Goal: Task Accomplishment & Management: Complete application form

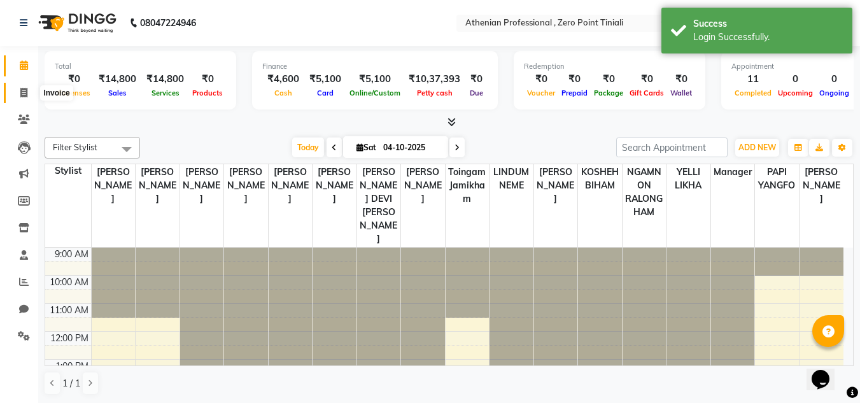
click at [23, 92] on icon at bounding box center [23, 93] width 7 height 10
select select "service"
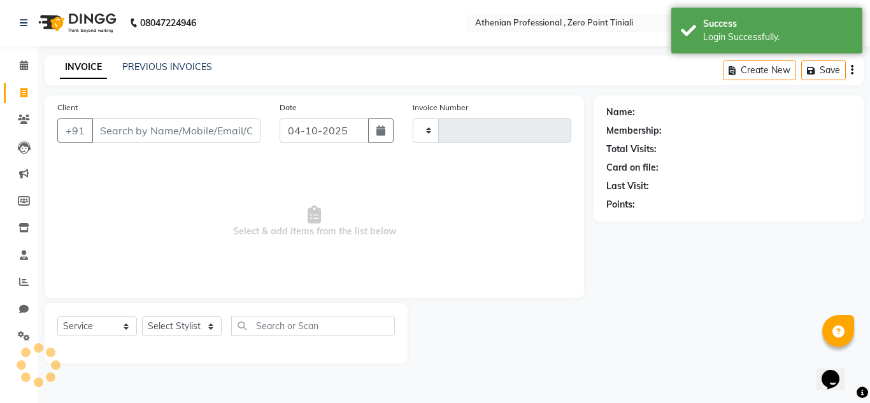
type input "2843"
select select "8300"
click at [171, 68] on link "PREVIOUS INVOICES" at bounding box center [167, 66] width 90 height 11
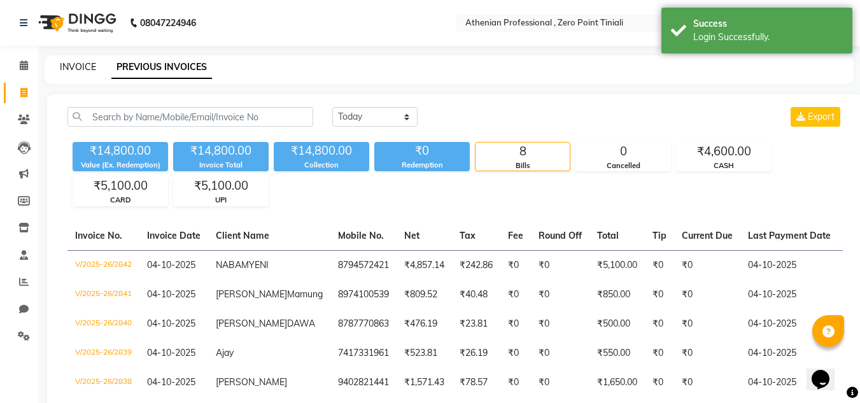
click at [80, 68] on link "INVOICE" at bounding box center [78, 66] width 36 height 11
select select "service"
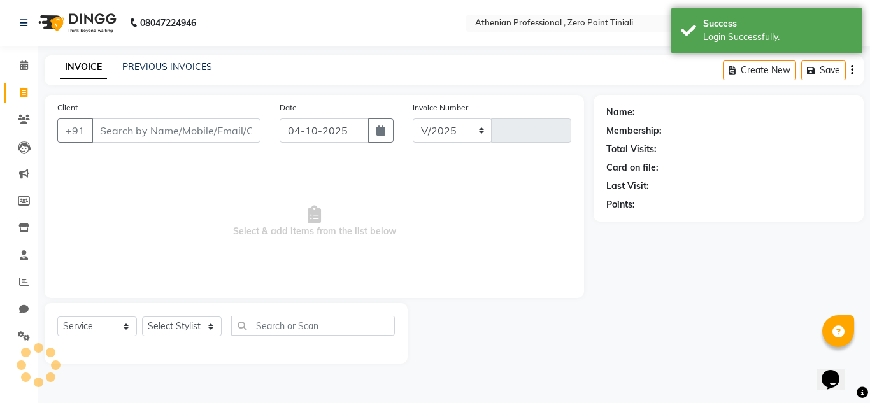
select select "8300"
type input "2843"
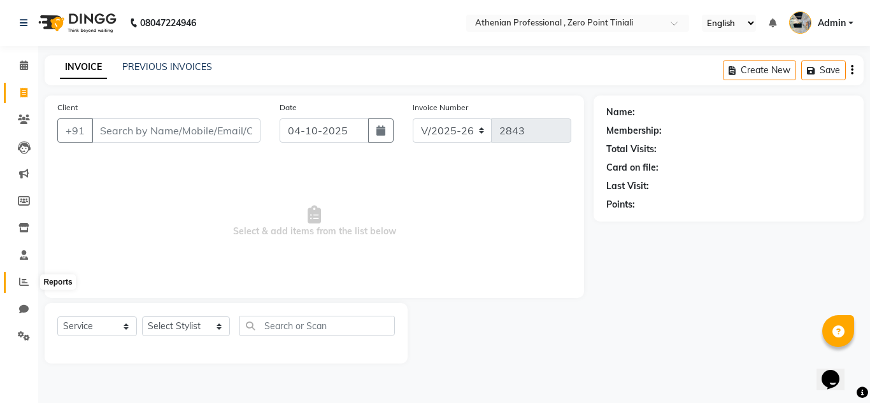
click at [25, 278] on icon at bounding box center [24, 282] width 10 height 10
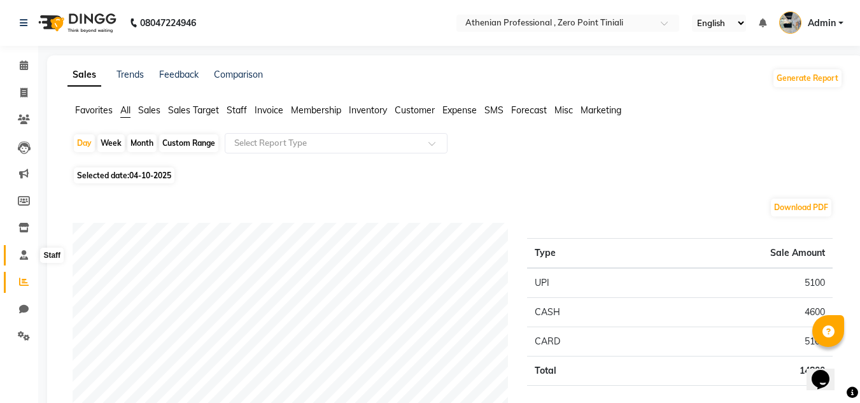
click at [15, 260] on span at bounding box center [24, 255] width 22 height 15
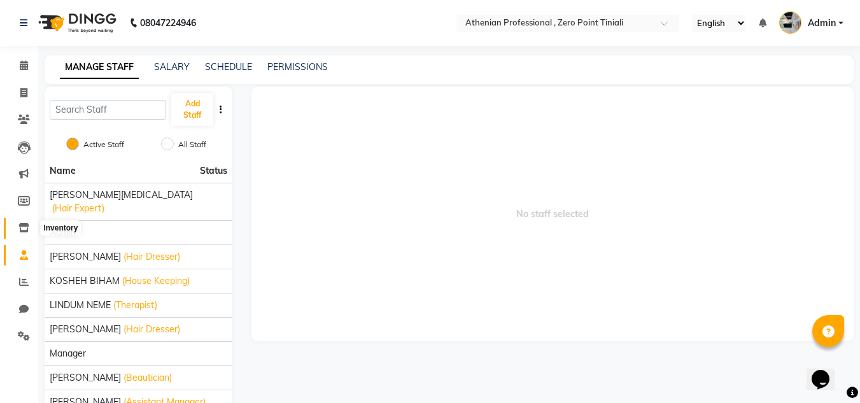
click at [18, 223] on span at bounding box center [24, 228] width 22 height 15
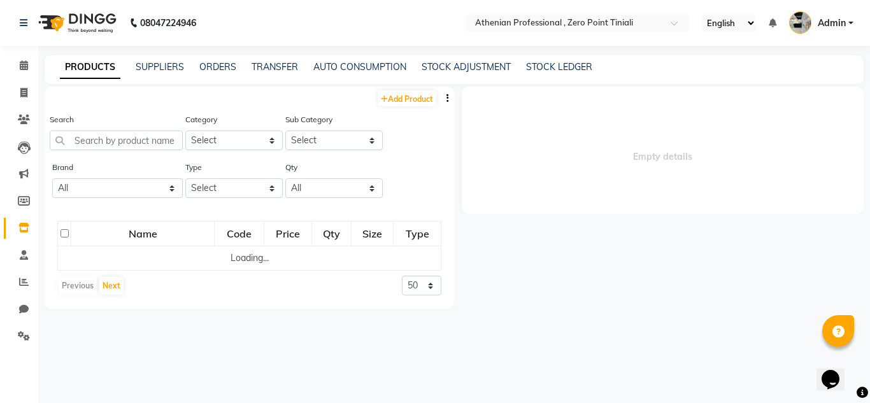
select select
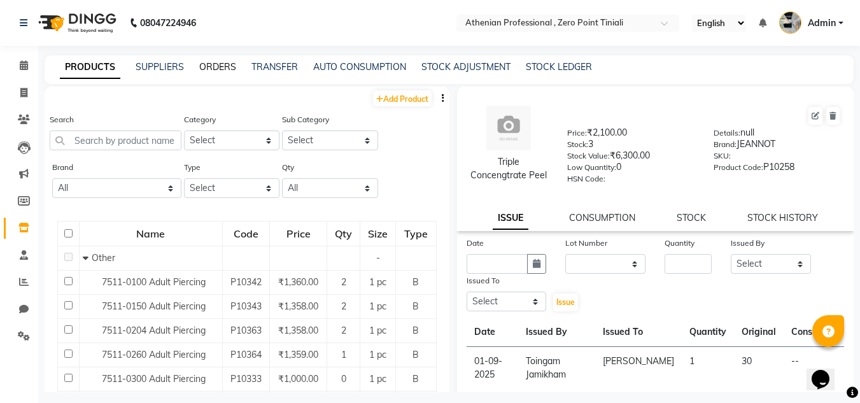
click at [213, 64] on link "ORDERS" at bounding box center [217, 66] width 37 height 11
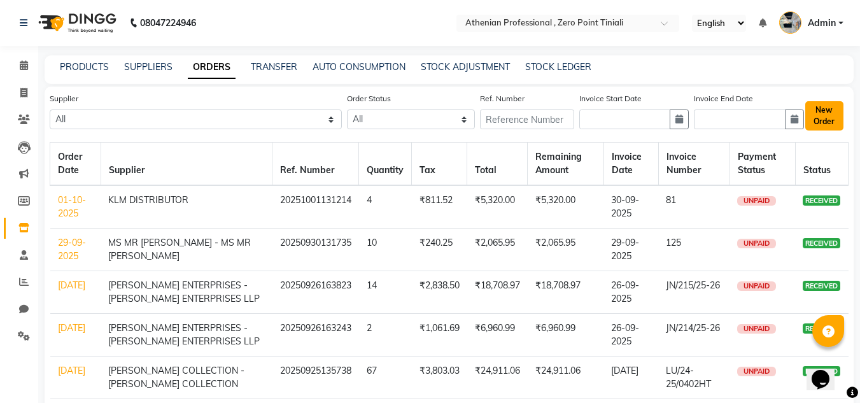
click at [817, 111] on button "New Order" at bounding box center [824, 115] width 38 height 29
select select "true"
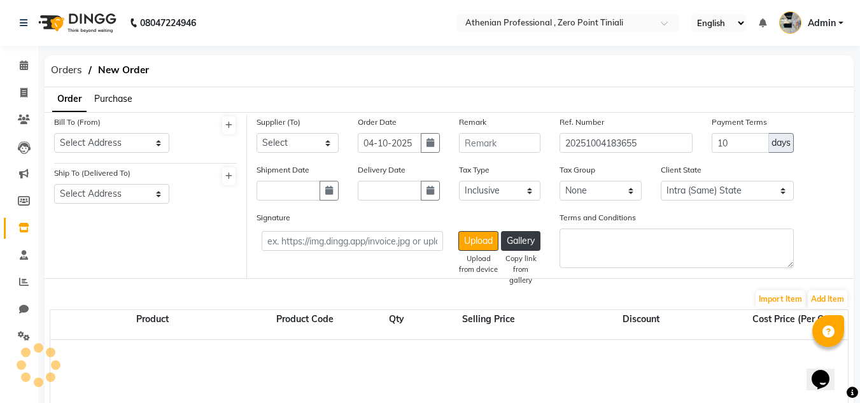
select select "3847"
click at [111, 99] on span "Purchase" at bounding box center [113, 98] width 38 height 11
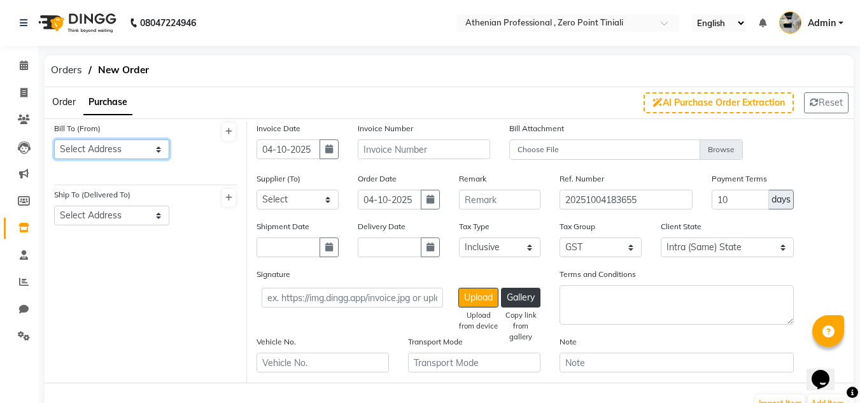
click at [152, 149] on select "Select Address Athenian Professional , [GEOGRAPHIC_DATA]" at bounding box center [111, 149] width 115 height 20
select select "1461"
click at [54, 139] on select "Select Address Athenian Professional , [GEOGRAPHIC_DATA]" at bounding box center [111, 149] width 115 height 20
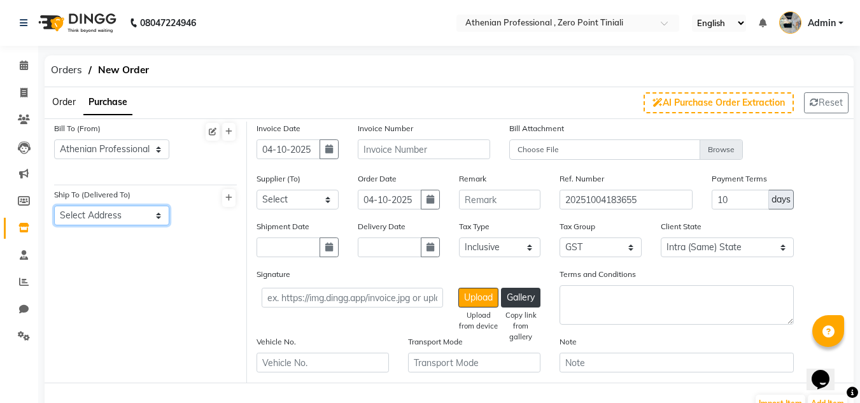
click at [157, 214] on select "Select Address Athenian Professional , [GEOGRAPHIC_DATA]" at bounding box center [111, 216] width 115 height 20
select select "1462"
click at [54, 206] on select "Select Address Athenian Professional , [GEOGRAPHIC_DATA]" at bounding box center [111, 216] width 115 height 20
click at [330, 153] on icon "button" at bounding box center [329, 149] width 8 height 9
select select "10"
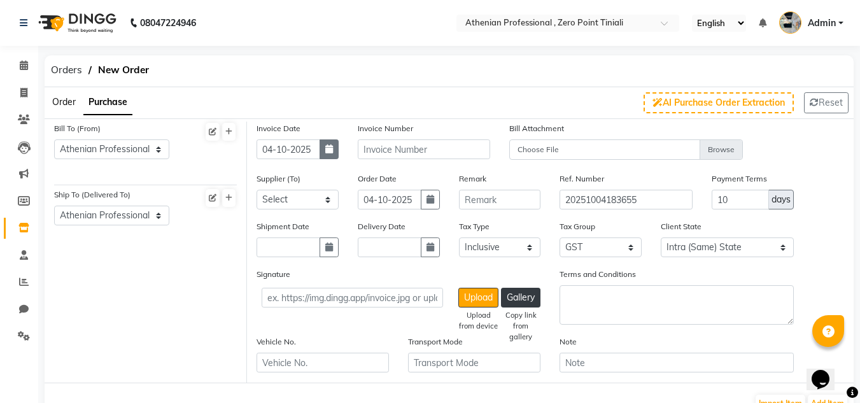
select select "2025"
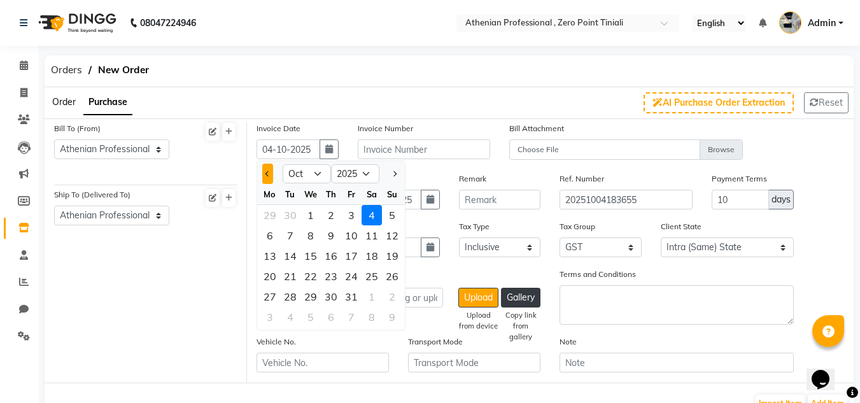
click at [267, 178] on button "Previous month" at bounding box center [267, 174] width 11 height 20
select select "9"
click at [335, 278] on div "25" at bounding box center [331, 276] width 20 height 20
type input "[DATE]"
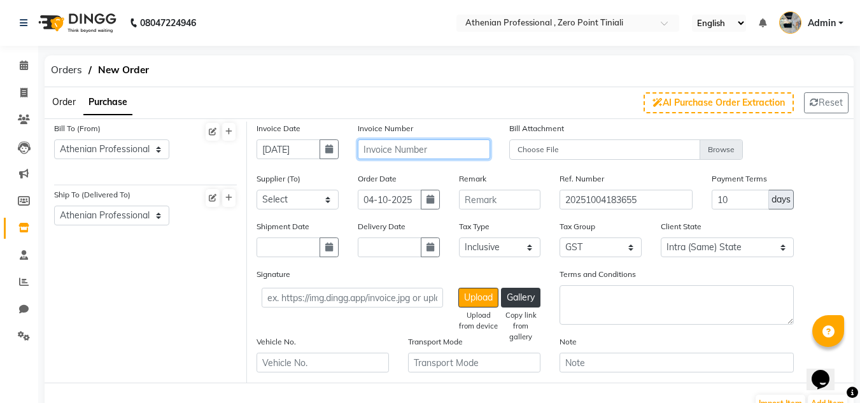
click at [420, 147] on input "text" at bounding box center [424, 149] width 132 height 20
type input "BZ/023998"
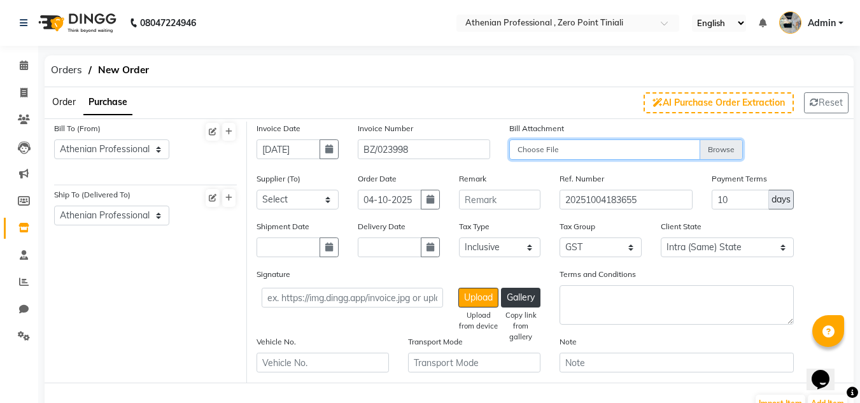
click at [722, 150] on input "Choose File" at bounding box center [626, 150] width 234 height 22
click at [727, 148] on input "Choose File" at bounding box center [626, 150] width 234 height 22
type input "C:\fakepath\b10eed3b-f663-4e34-87a9-80cd9d6d96c3.jpeg"
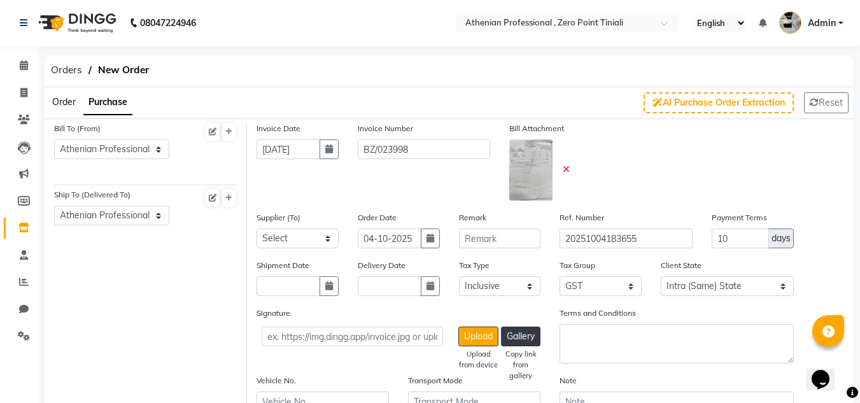
scroll to position [41, 0]
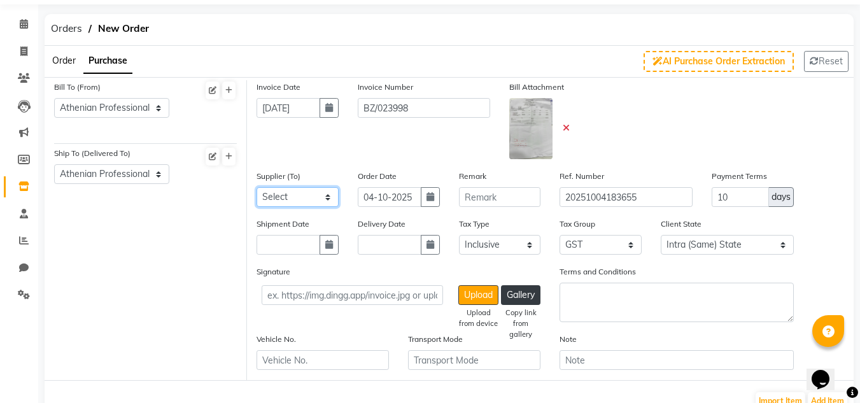
click at [303, 199] on select "Select KLM DISTRIBUTOR [PERSON_NAME] ENTERPRISES - [PERSON_NAME] ENTERPRISES LL…" at bounding box center [298, 197] width 82 height 20
select select "4670"
click at [257, 187] on select "Select KLM DISTRIBUTOR [PERSON_NAME] ENTERPRISES - [PERSON_NAME] ENTERPRISES LL…" at bounding box center [298, 197] width 82 height 20
click at [430, 196] on icon "button" at bounding box center [431, 196] width 8 height 9
select select "10"
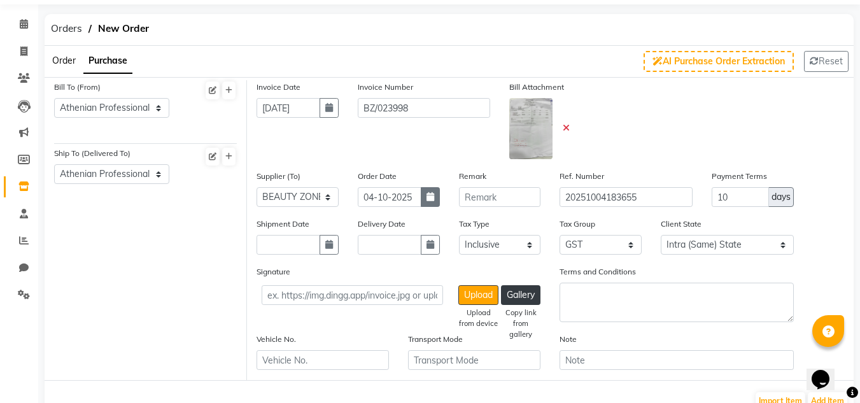
select select "2025"
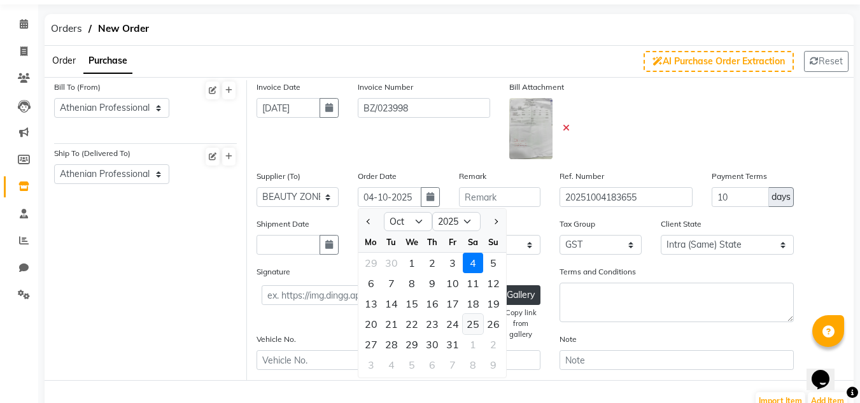
click at [471, 321] on div "25" at bounding box center [473, 324] width 20 height 20
type input "25-10-2025"
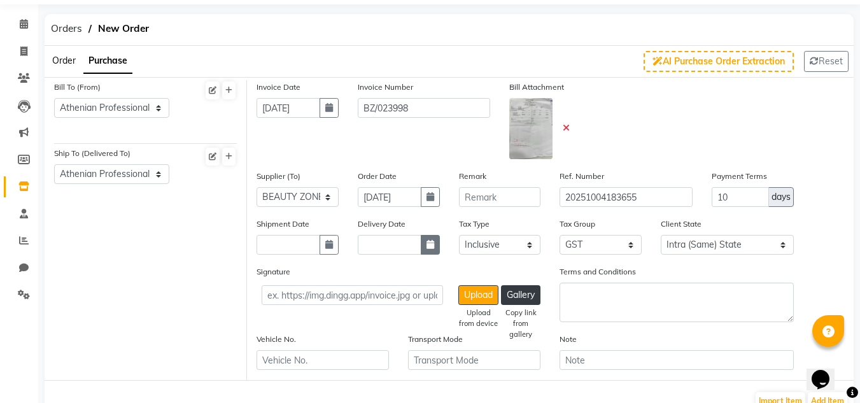
click at [432, 244] on icon "button" at bounding box center [431, 244] width 8 height 9
select select "10"
select select "2025"
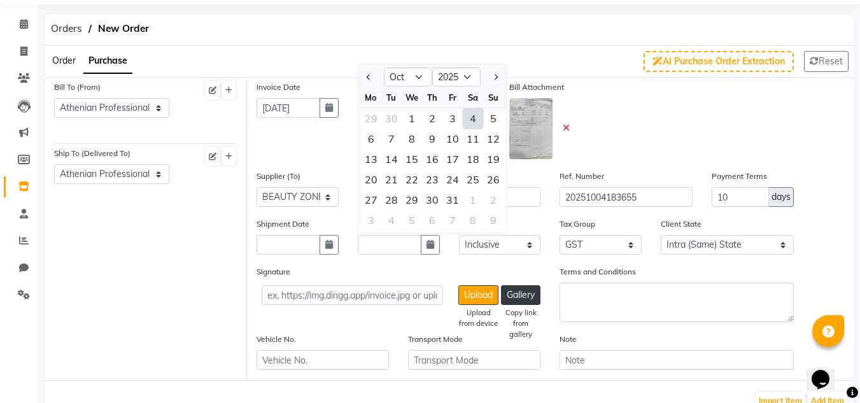
click at [474, 114] on div "4" at bounding box center [473, 118] width 20 height 20
type input "04-10-2025"
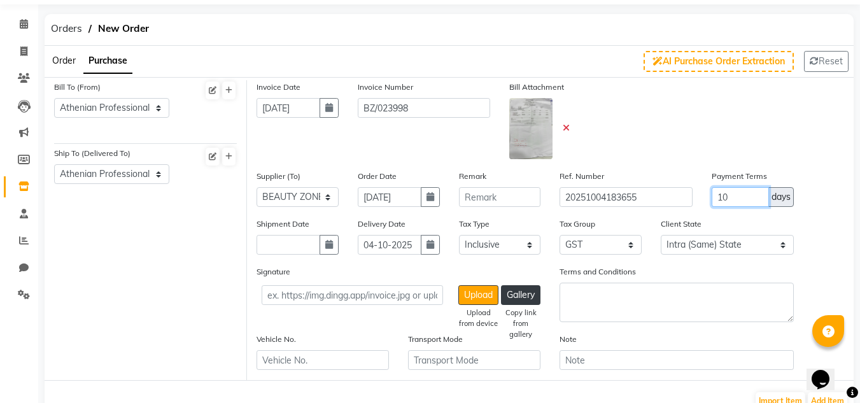
click at [732, 197] on input "10" at bounding box center [740, 197] width 57 height 20
type input "1"
type input "21"
click at [826, 255] on div "Shipment Date Delivery Date [DATE] Tax Type Select Inclusive Exclusive Tax Grou…" at bounding box center [550, 241] width 607 height 48
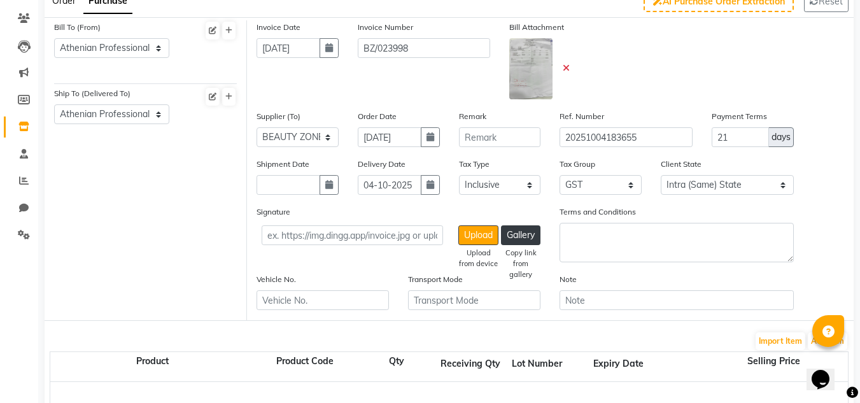
scroll to position [101, 0]
click at [529, 187] on select "Select Inclusive Exclusive" at bounding box center [500, 186] width 82 height 20
click at [459, 176] on select "Select Inclusive Exclusive" at bounding box center [500, 186] width 82 height 20
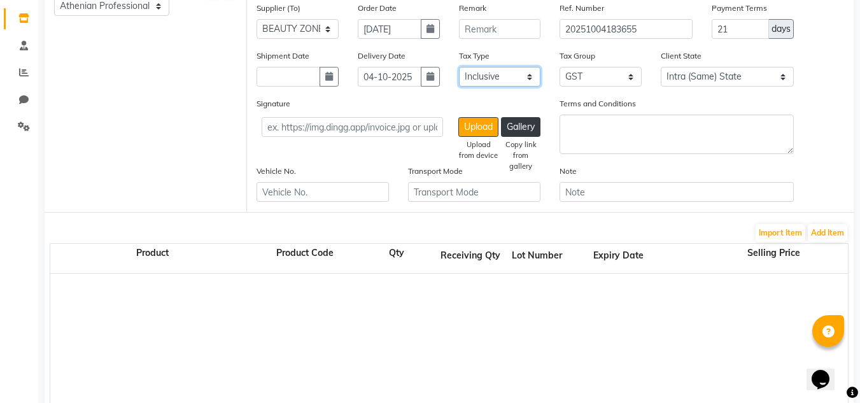
scroll to position [299, 0]
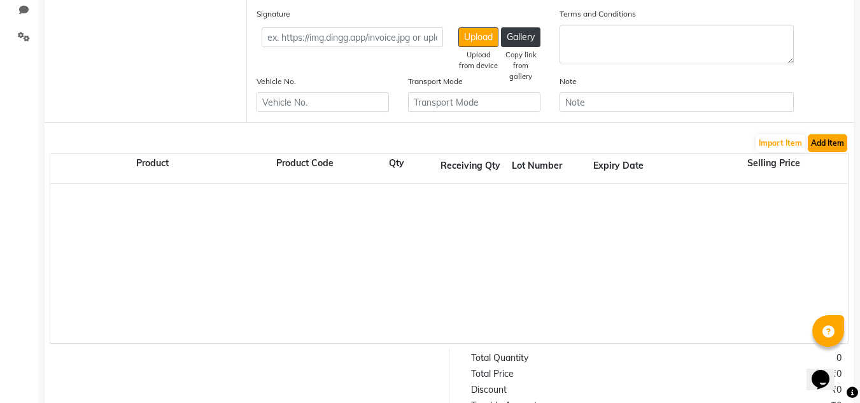
click at [831, 141] on button "Add Item" at bounding box center [827, 143] width 39 height 18
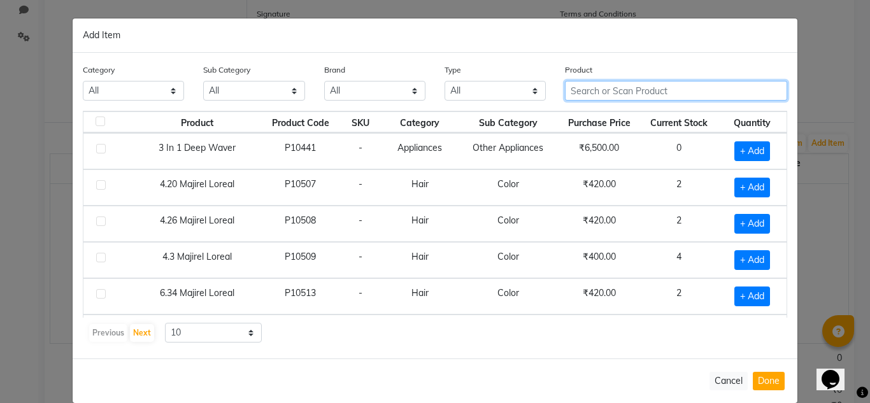
click at [645, 90] on input "text" at bounding box center [676, 91] width 222 height 20
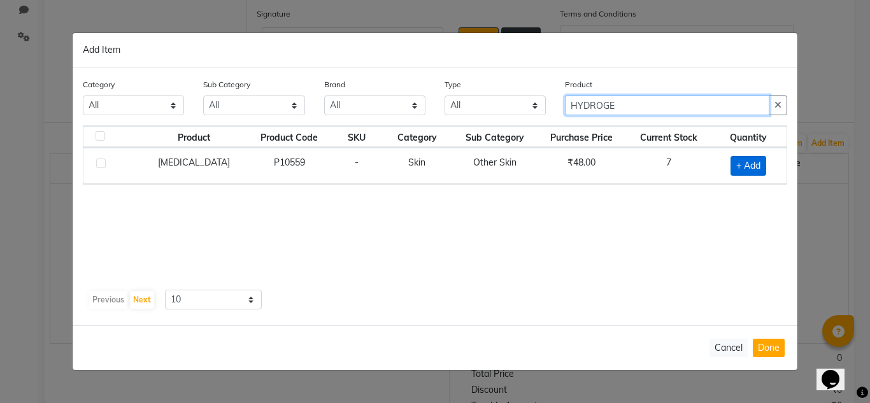
type input "HYDROGE"
click at [748, 163] on span "+ Add" at bounding box center [748, 166] width 36 height 20
checkbox input "true"
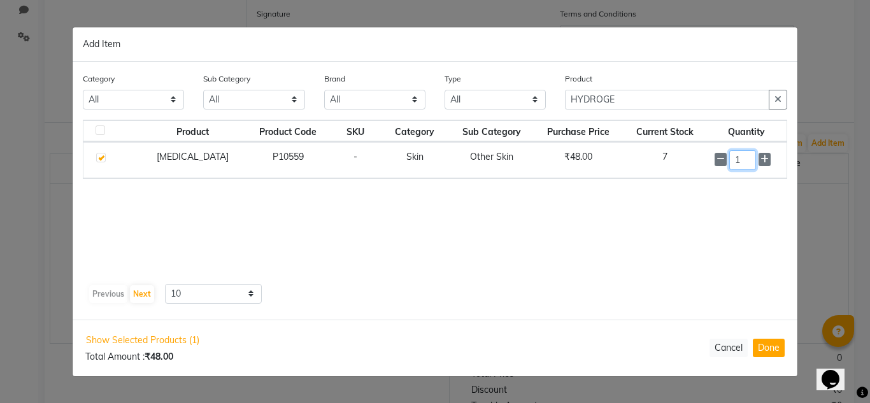
click at [745, 160] on input "1" at bounding box center [742, 160] width 27 height 20
type input "3"
click at [771, 349] on button "Done" at bounding box center [768, 348] width 32 height 18
select select "3847"
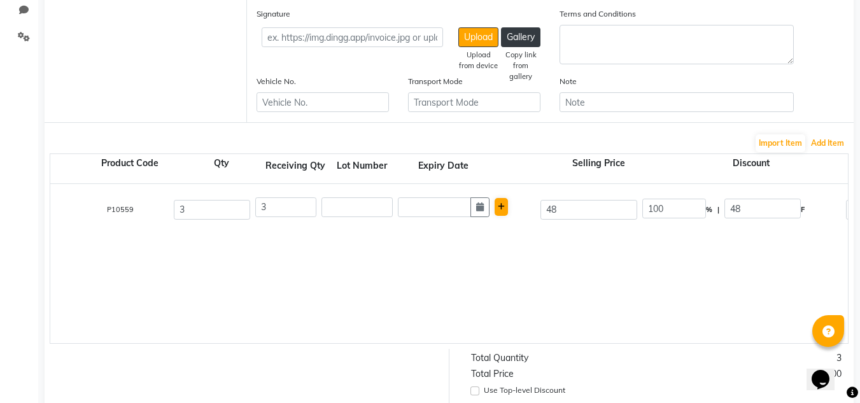
scroll to position [0, 0]
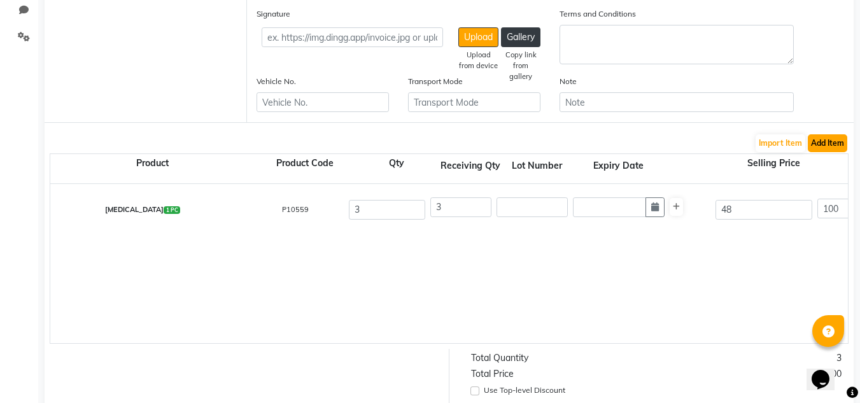
click at [828, 141] on button "Add Item" at bounding box center [827, 143] width 39 height 18
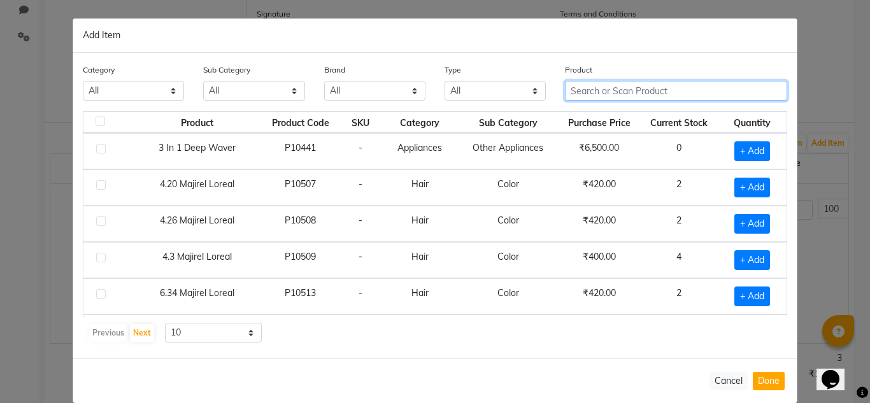
click at [677, 98] on input "text" at bounding box center [676, 91] width 222 height 20
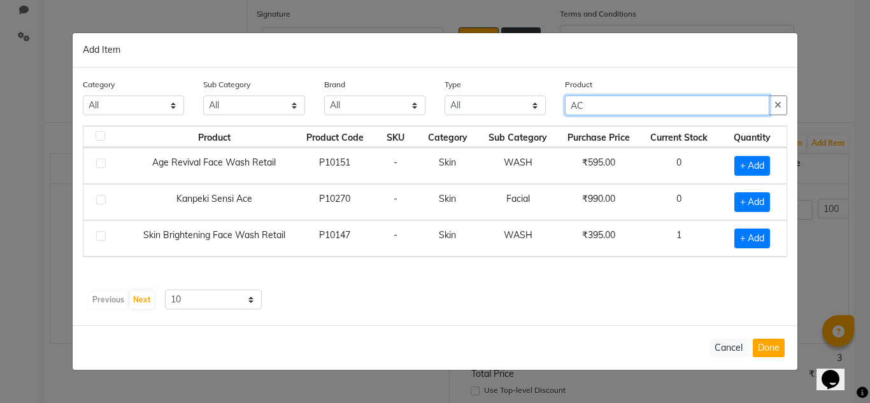
type input "A"
click at [640, 106] on input "acetone" at bounding box center [667, 105] width 204 height 20
type input "a"
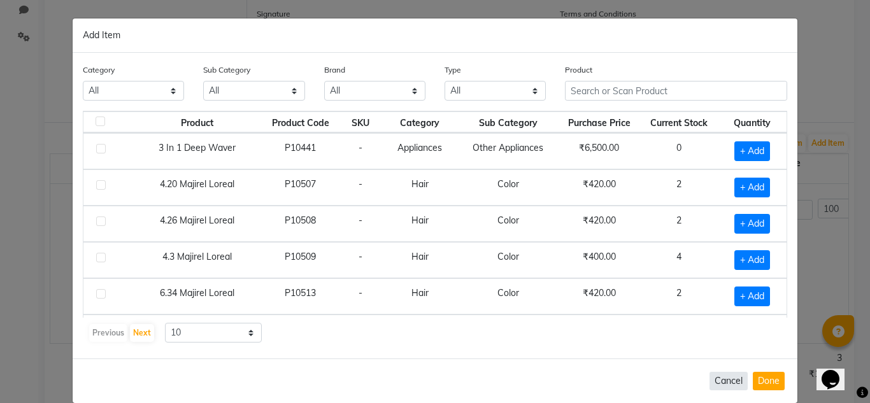
click at [723, 383] on button "Cancel" at bounding box center [728, 381] width 38 height 18
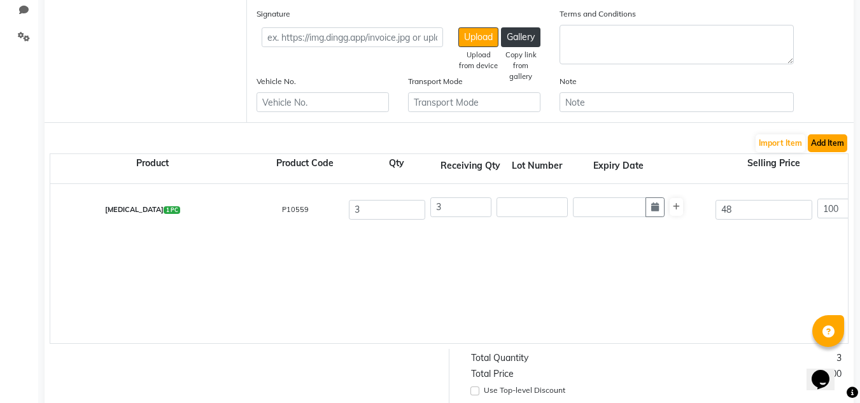
click at [832, 139] on button "Add Item" at bounding box center [827, 143] width 39 height 18
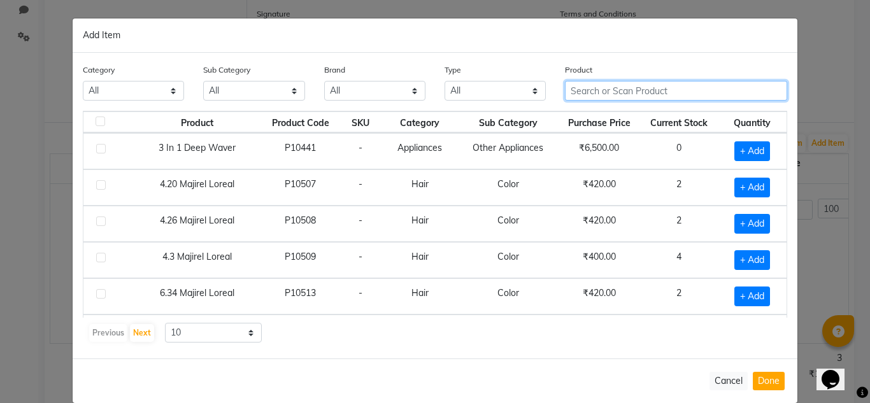
click at [670, 86] on input "text" at bounding box center [676, 91] width 222 height 20
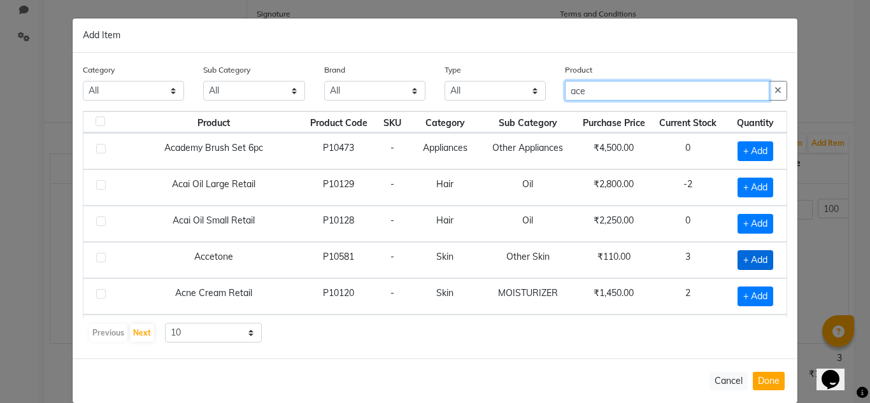
type input "ace"
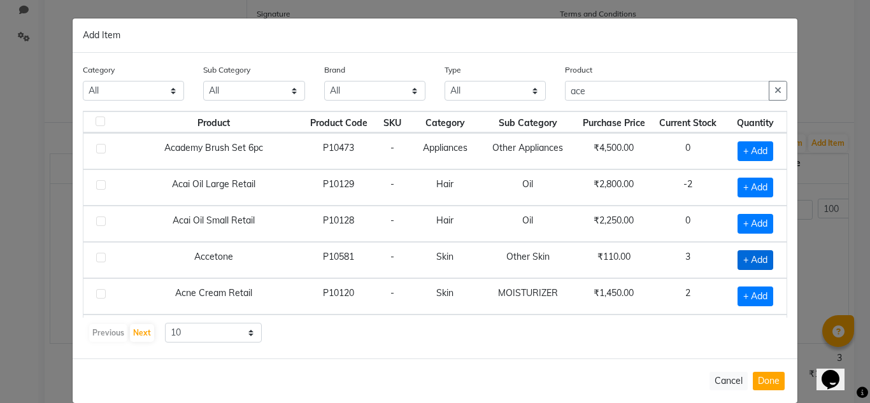
click at [747, 259] on span "+ Add" at bounding box center [755, 260] width 36 height 20
checkbox input "true"
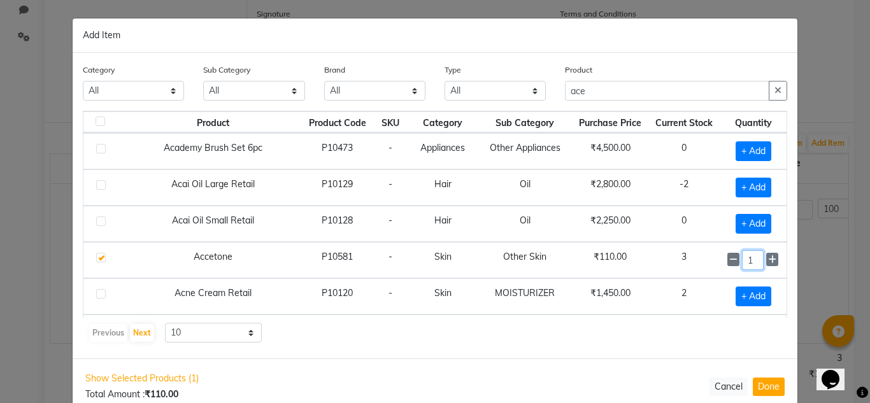
click at [746, 259] on input "1" at bounding box center [753, 260] width 22 height 20
type input "4"
click at [764, 381] on button "Done" at bounding box center [768, 387] width 32 height 18
select select "3847"
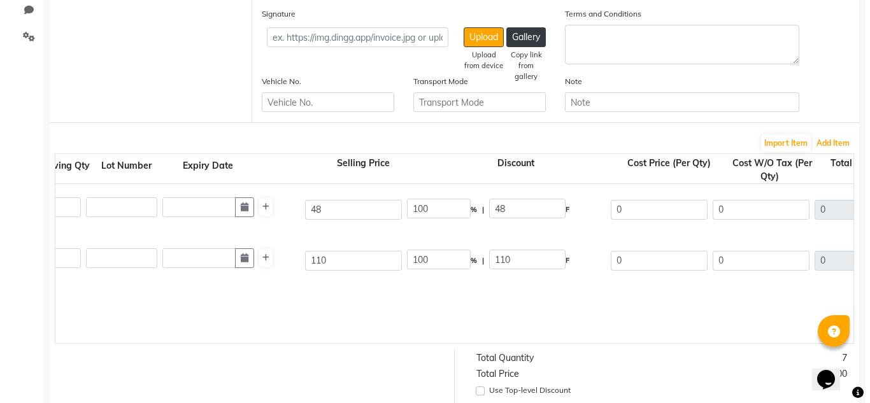
scroll to position [0, 458]
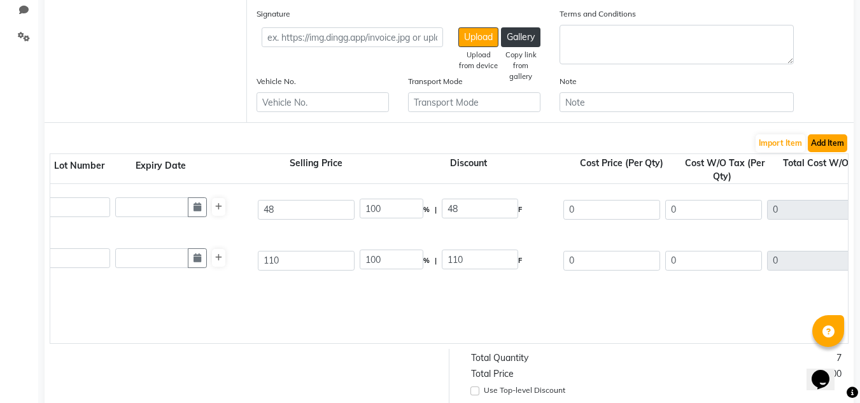
click at [829, 138] on button "Add Item" at bounding box center [827, 143] width 39 height 18
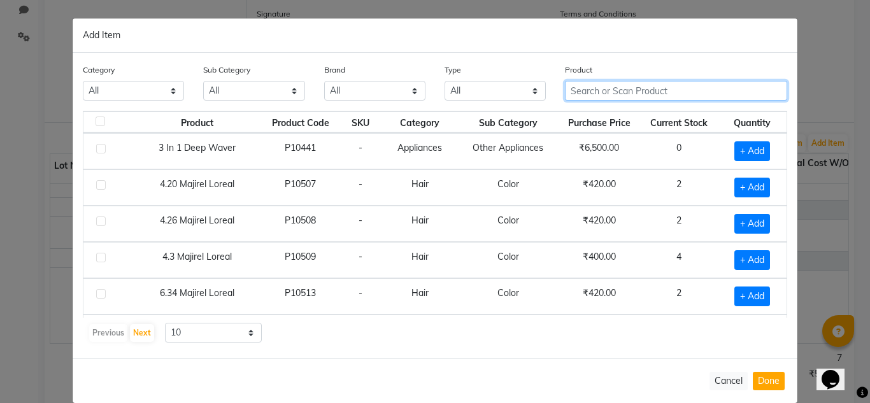
click at [645, 92] on input "text" at bounding box center [676, 91] width 222 height 20
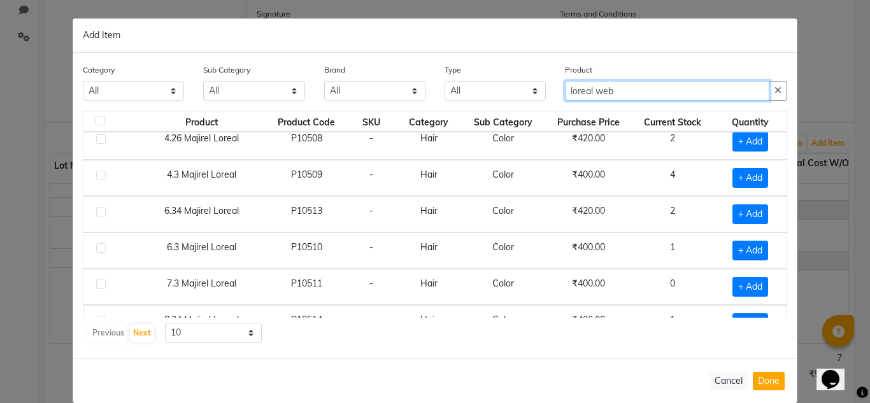
scroll to position [0, 0]
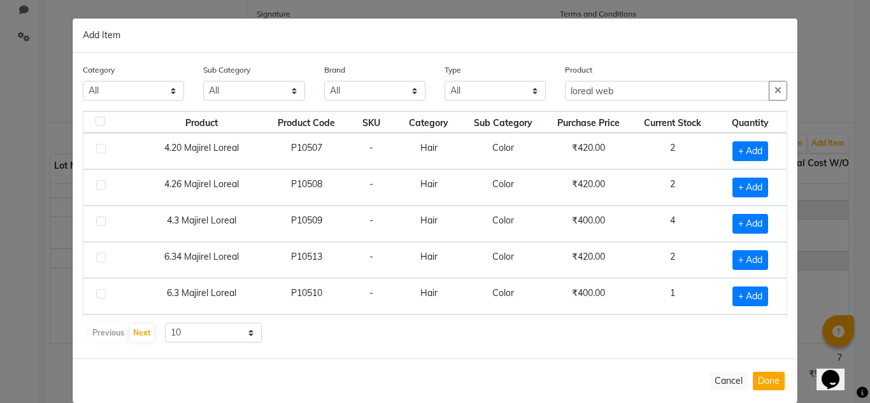
click at [629, 102] on div "Product loreal web" at bounding box center [675, 87] width 241 height 48
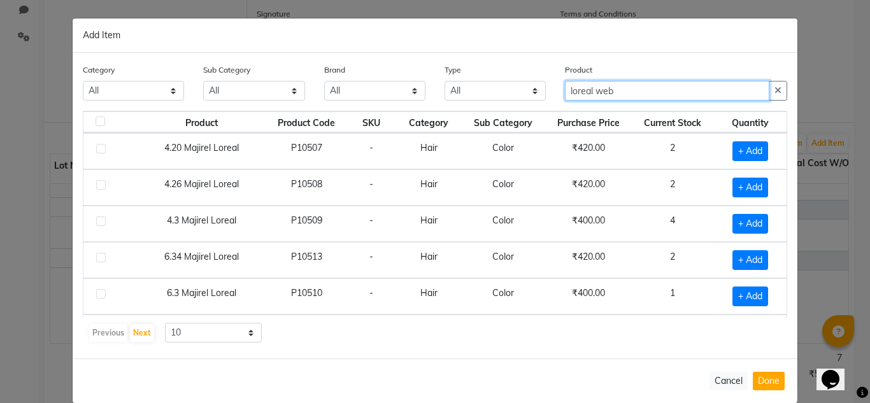
click at [633, 94] on input "loreal web" at bounding box center [667, 91] width 204 height 20
type input "l"
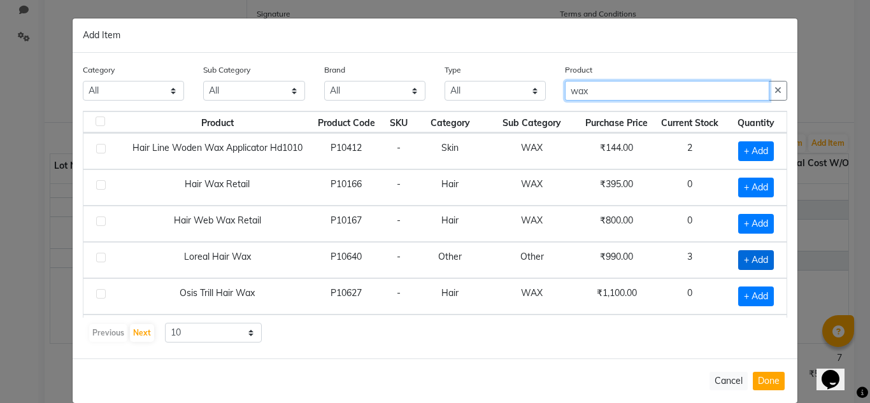
type input "wax"
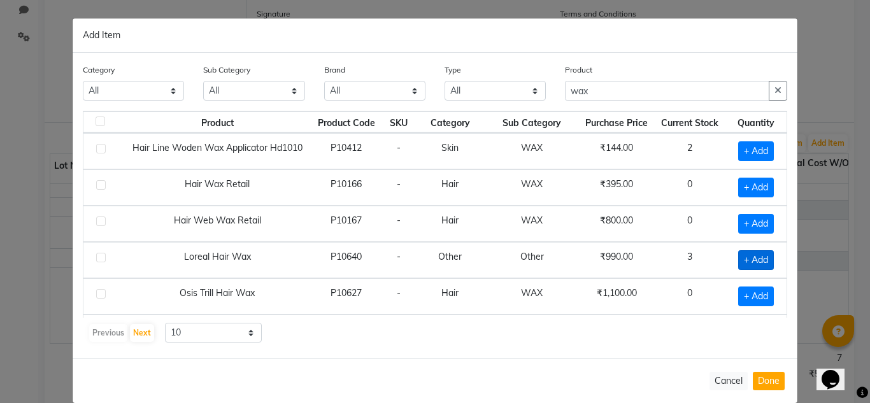
click at [742, 258] on span "+ Add" at bounding box center [756, 260] width 36 height 20
checkbox input "true"
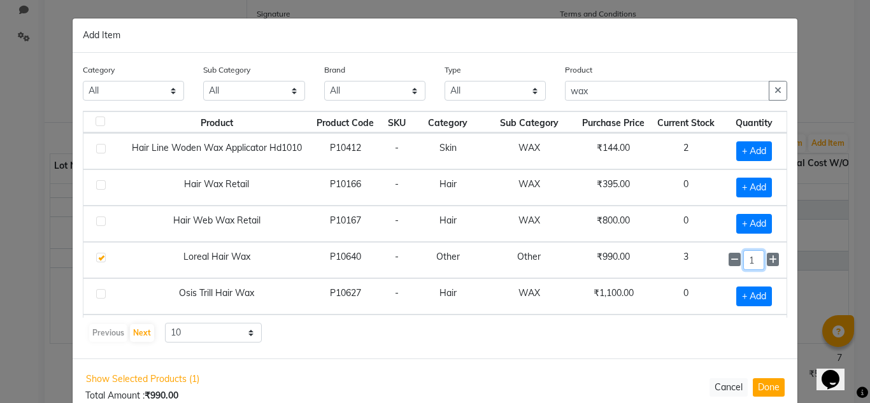
click at [743, 258] on input "1" at bounding box center [753, 260] width 21 height 20
type input "10"
click at [763, 388] on button "Done" at bounding box center [768, 387] width 32 height 18
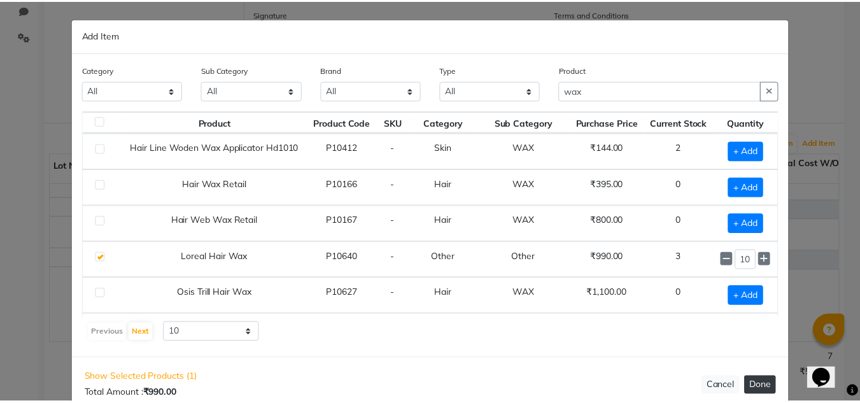
scroll to position [0, 0]
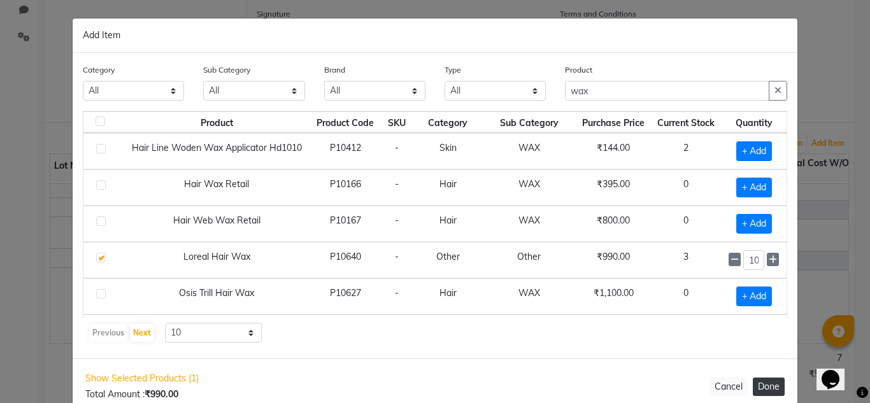
select select "3847"
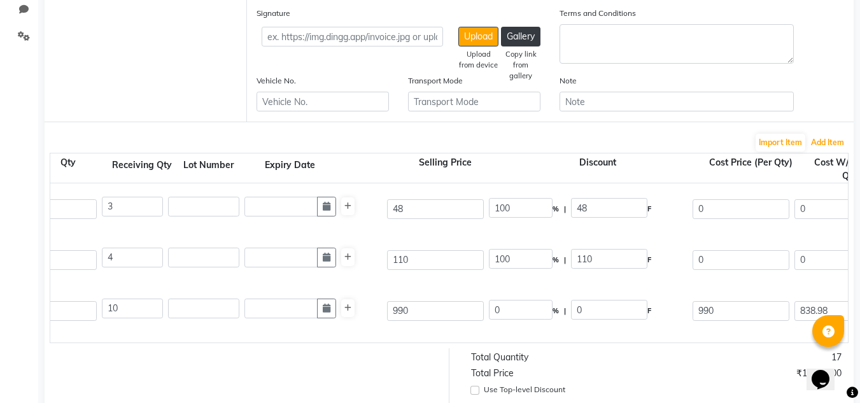
scroll to position [0, 329]
click at [513, 208] on input "100" at bounding box center [520, 208] width 64 height 20
type input "1"
type input "0"
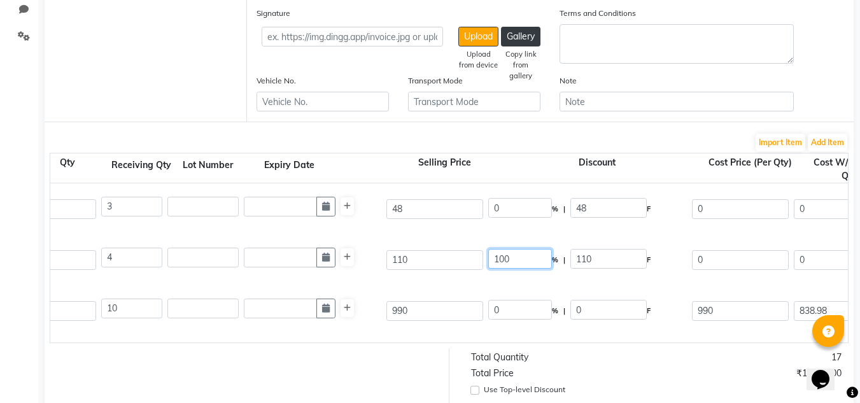
type input "48"
type input "40.68"
type input "122.04"
type input "21.97"
type input "144.01"
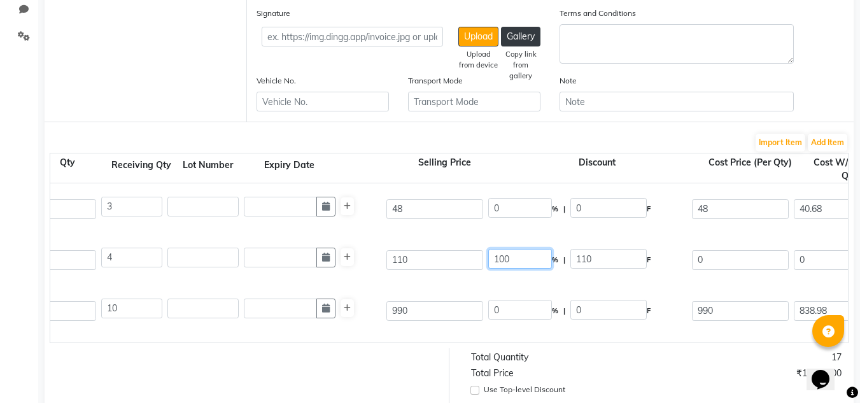
click at [522, 258] on input "100" at bounding box center [520, 259] width 64 height 20
type input "1"
type input "0"
type input "110"
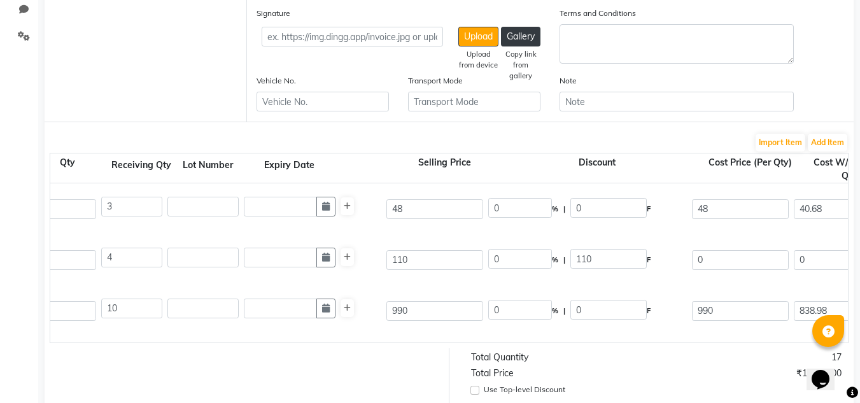
type input "93.22"
type input "372.88"
type input "67.12"
type input "440"
click at [653, 355] on form "Bill To (From) Select Address Athenian Professional , Zero Point Tiniali Ship T…" at bounding box center [449, 236] width 809 height 835
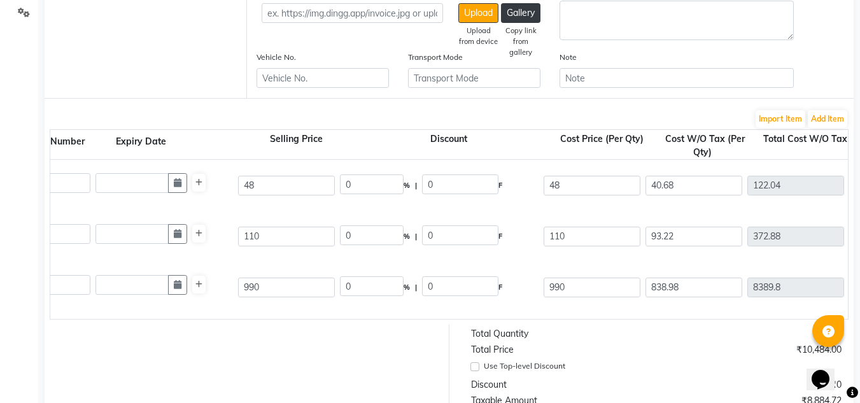
scroll to position [0, 477]
click at [347, 286] on input "0" at bounding box center [373, 286] width 64 height 20
type input "20"
type input "198"
type input "792"
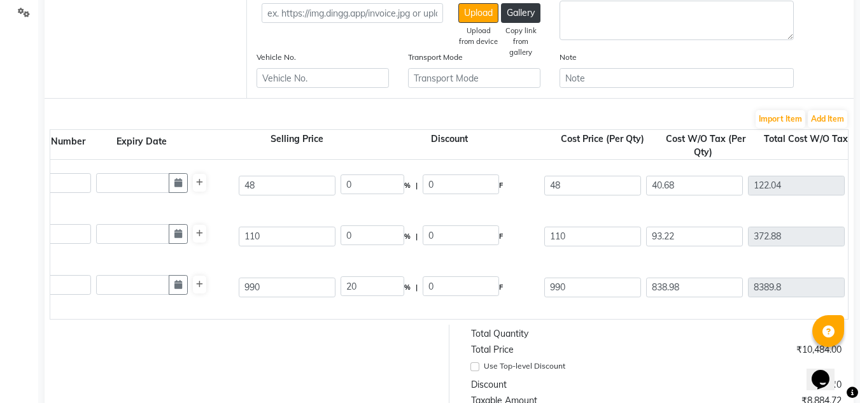
type input "671.19"
type input "6711.9"
type input "1208.14"
type input "7920.04"
click at [682, 374] on div "Use Top-level Discount" at bounding box center [652, 366] width 362 height 15
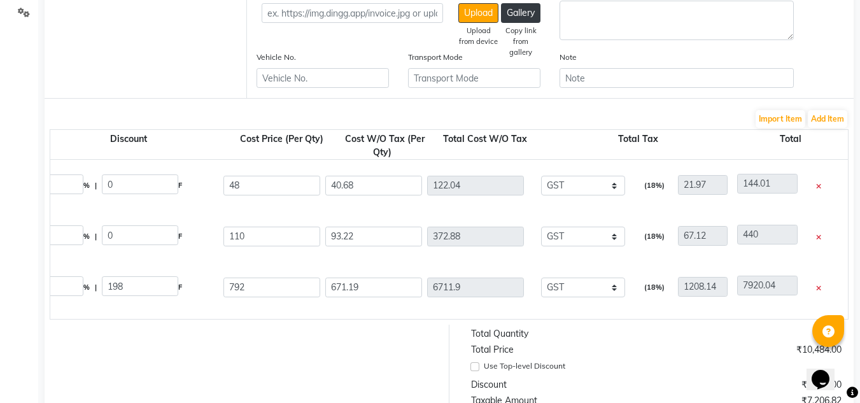
scroll to position [581, 0]
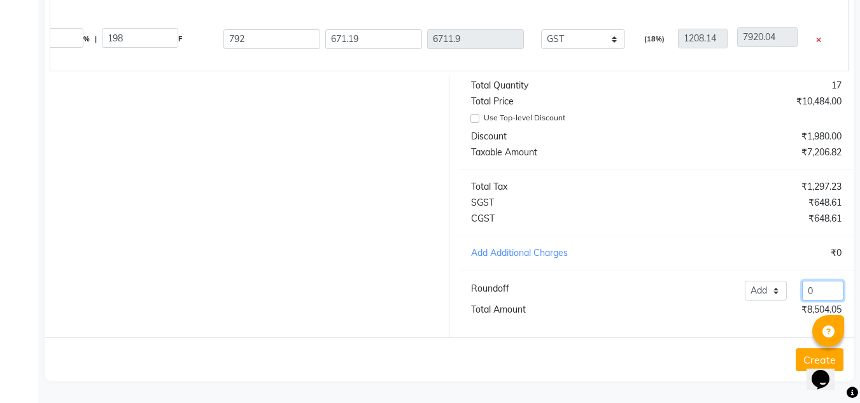
click at [817, 290] on input "0" at bounding box center [822, 291] width 41 height 20
type input "2"
click at [752, 376] on div "Create" at bounding box center [449, 359] width 809 height 44
click at [735, 358] on div "Create" at bounding box center [449, 359] width 809 height 44
click at [822, 294] on input "2" at bounding box center [822, 291] width 41 height 20
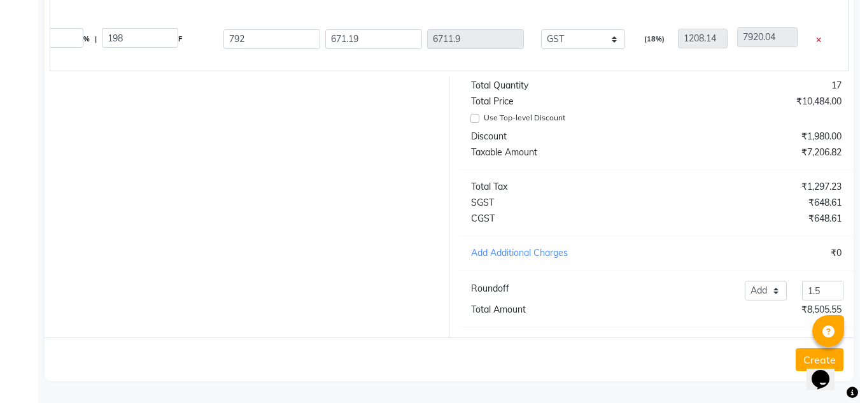
click at [747, 364] on div "Create" at bounding box center [449, 359] width 809 height 44
click at [828, 287] on input "1.5" at bounding box center [822, 291] width 41 height 20
type input "1"
type input "2"
click at [719, 348] on div "Create" at bounding box center [449, 359] width 809 height 44
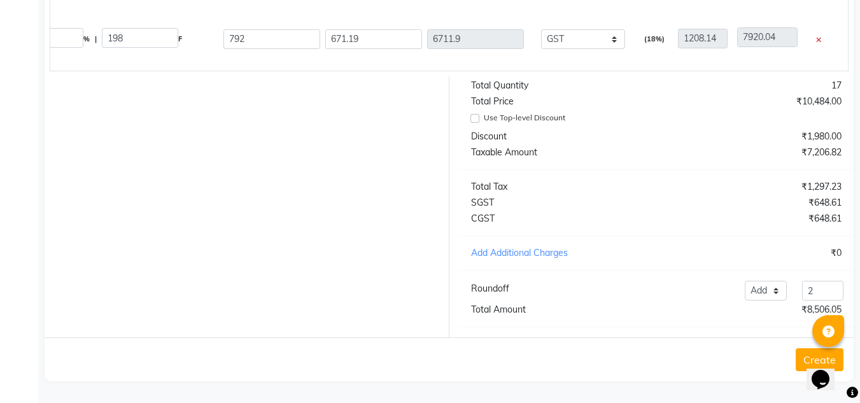
click at [803, 358] on button "Create" at bounding box center [820, 359] width 48 height 23
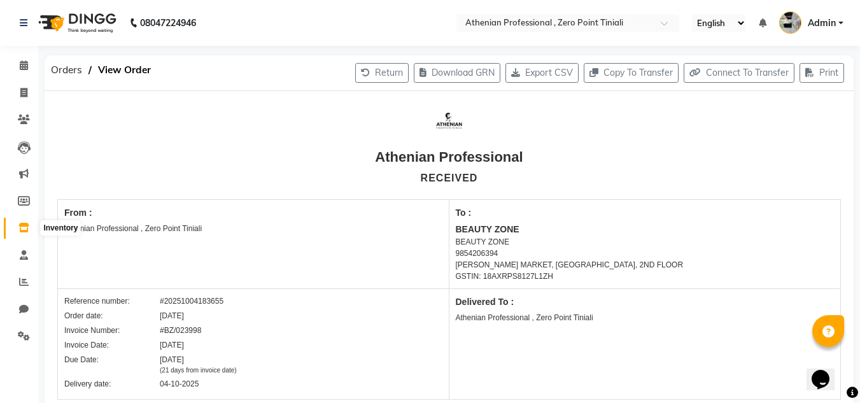
click at [19, 222] on span at bounding box center [24, 228] width 22 height 15
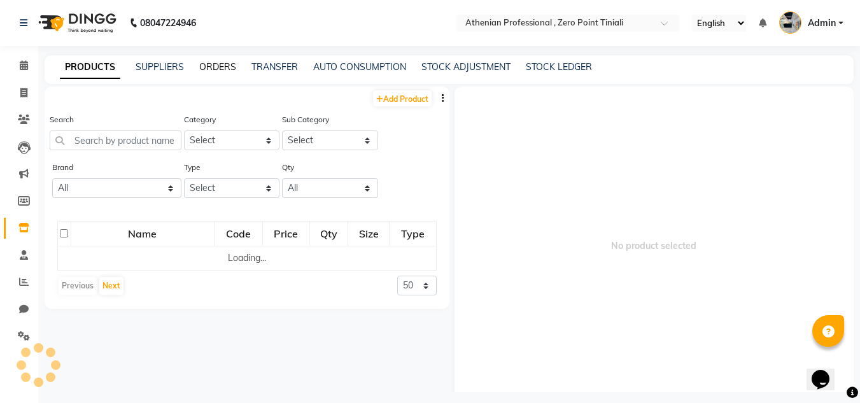
click at [212, 69] on link "ORDERS" at bounding box center [217, 66] width 37 height 11
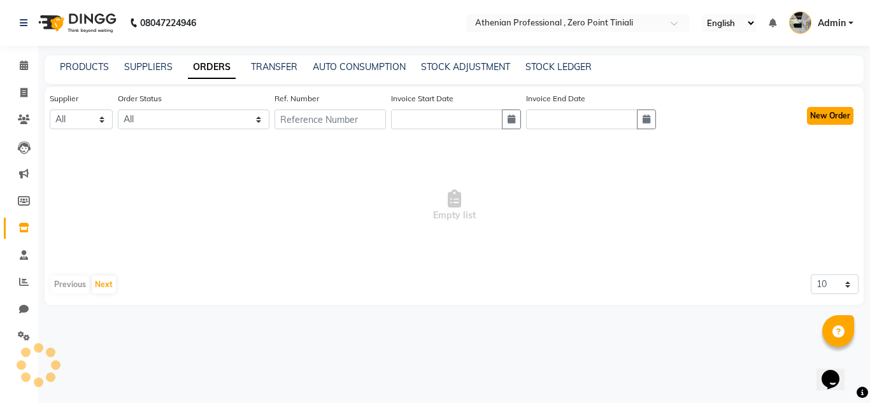
click at [834, 120] on button "New Order" at bounding box center [830, 116] width 46 height 18
select select "true"
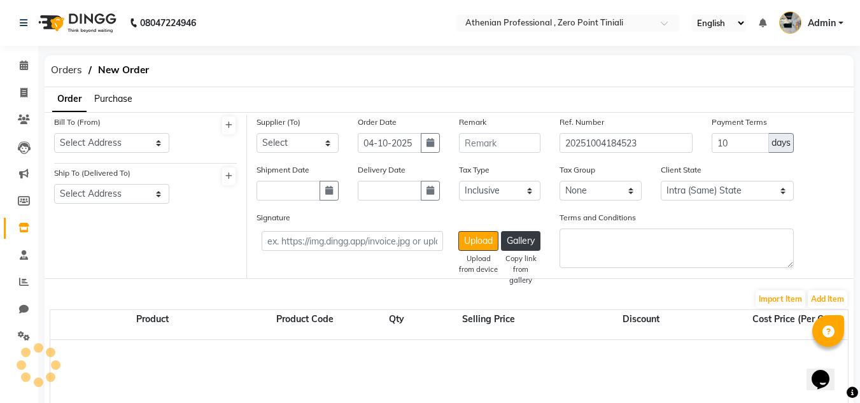
click at [112, 98] on span "Purchase" at bounding box center [113, 98] width 38 height 11
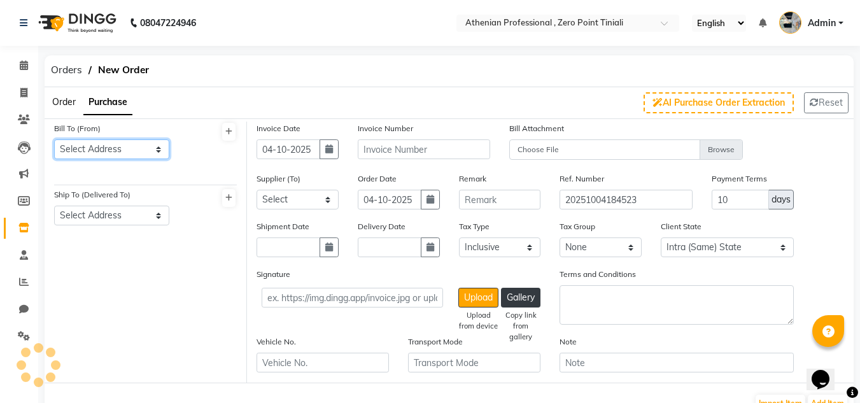
click at [120, 156] on select "Select Address" at bounding box center [111, 149] width 115 height 20
click at [161, 342] on div "Bill To (From) Select Address Ship To (Delivered To) Select Address" at bounding box center [146, 252] width 202 height 261
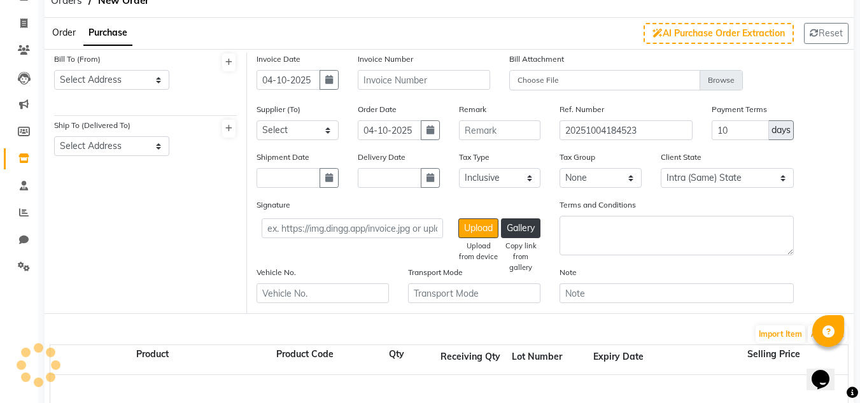
scroll to position [70, 0]
click at [128, 78] on select "Select Address" at bounding box center [111, 79] width 115 height 20
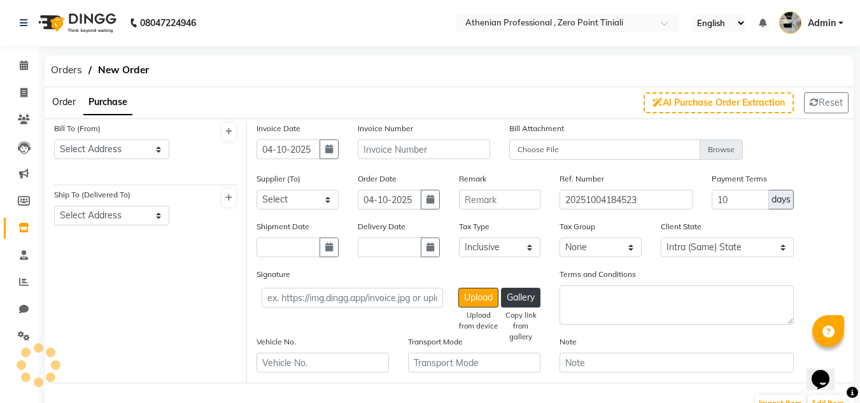
click at [62, 97] on span "Order" at bounding box center [64, 101] width 24 height 11
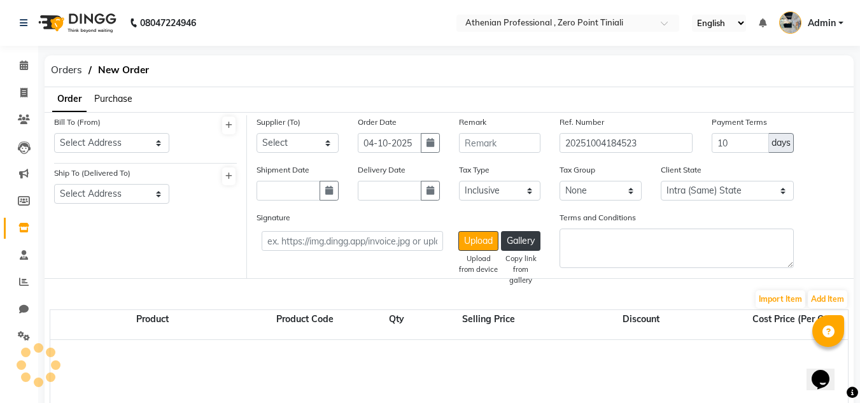
click at [116, 101] on span "Purchase" at bounding box center [113, 98] width 38 height 11
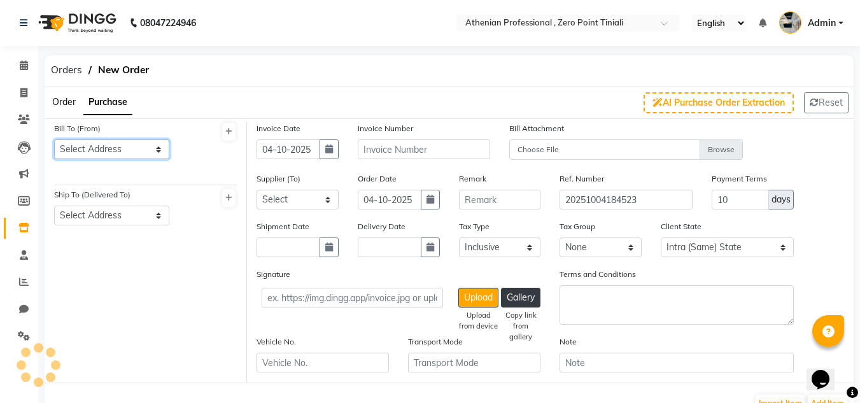
click at [137, 148] on select "Select Address" at bounding box center [111, 149] width 115 height 20
click at [145, 141] on select "Select Address" at bounding box center [111, 149] width 115 height 20
click at [60, 101] on span "Order" at bounding box center [64, 101] width 24 height 11
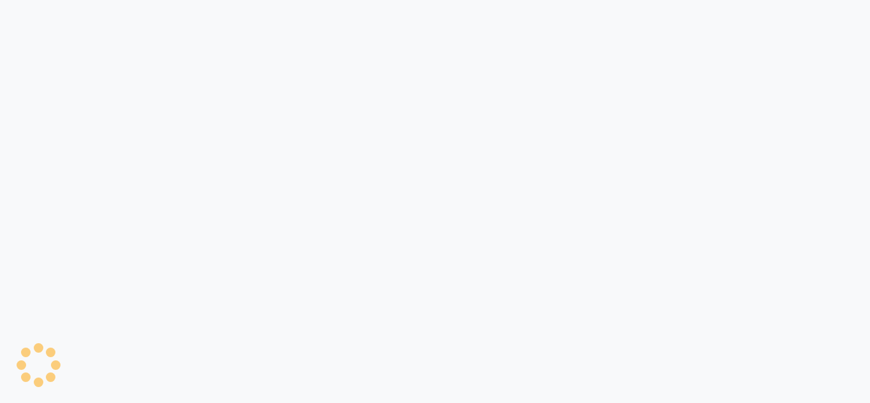
select select "true"
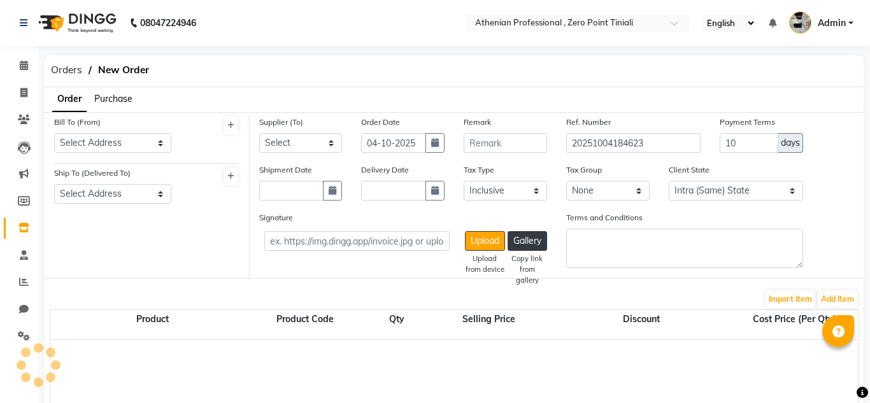
select select "en"
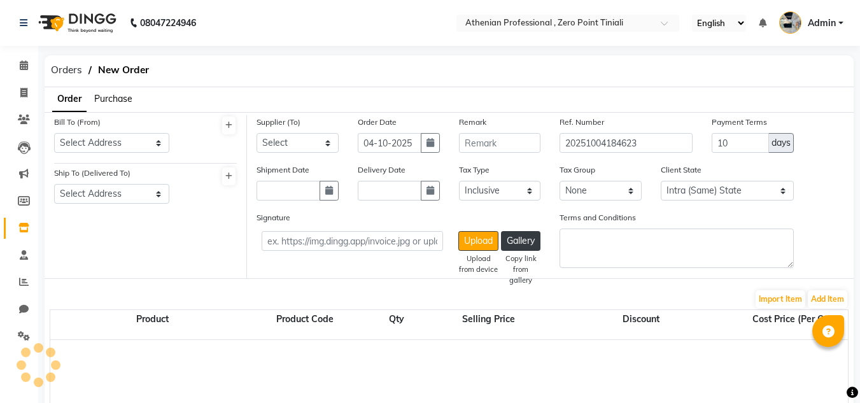
select select "3847"
click at [110, 95] on span "Purchase" at bounding box center [113, 98] width 38 height 11
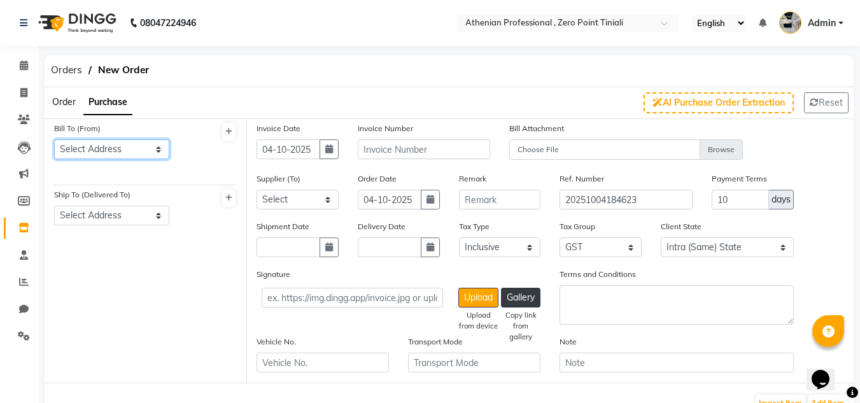
click at [132, 145] on select "Select Address Athenian Professional , [GEOGRAPHIC_DATA]" at bounding box center [111, 149] width 115 height 20
select select "1461"
click at [54, 139] on select "Select Address Athenian Professional , [GEOGRAPHIC_DATA]" at bounding box center [111, 149] width 115 height 20
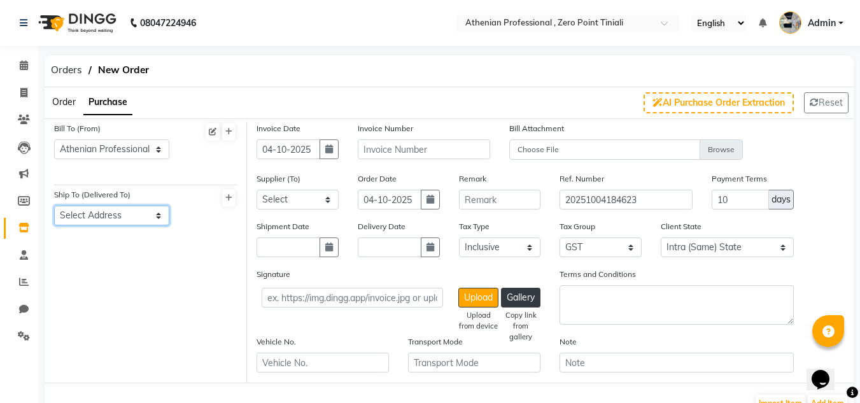
click at [131, 217] on select "Select Address Athenian Professional , [GEOGRAPHIC_DATA]" at bounding box center [111, 216] width 115 height 20
select select "1462"
click at [54, 206] on select "Select Address Athenian Professional , [GEOGRAPHIC_DATA]" at bounding box center [111, 216] width 115 height 20
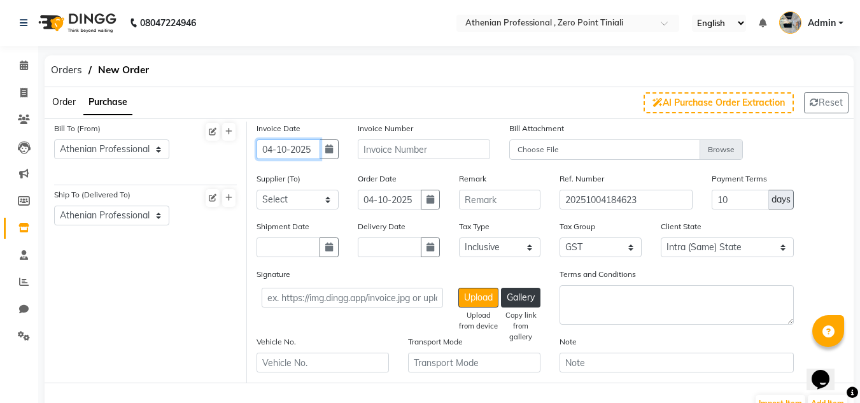
click at [308, 148] on input "04-10-2025" at bounding box center [289, 149] width 64 height 20
select select "10"
select select "2025"
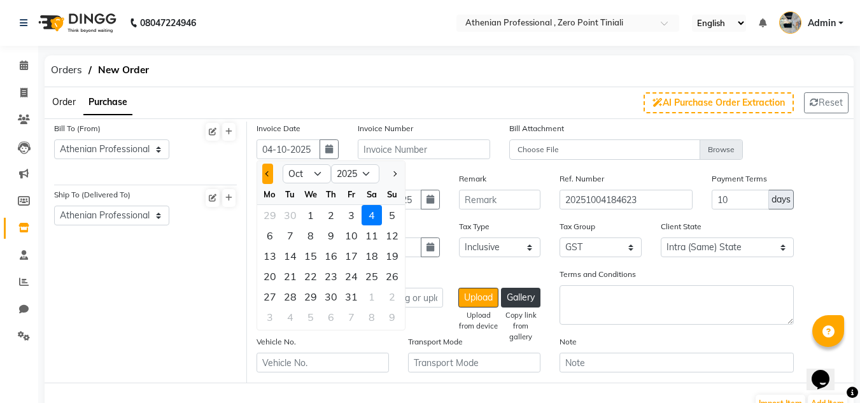
click at [269, 174] on span "Previous month" at bounding box center [267, 173] width 5 height 5
select select "9"
click at [330, 276] on div "25" at bounding box center [331, 276] width 20 height 20
type input "[DATE]"
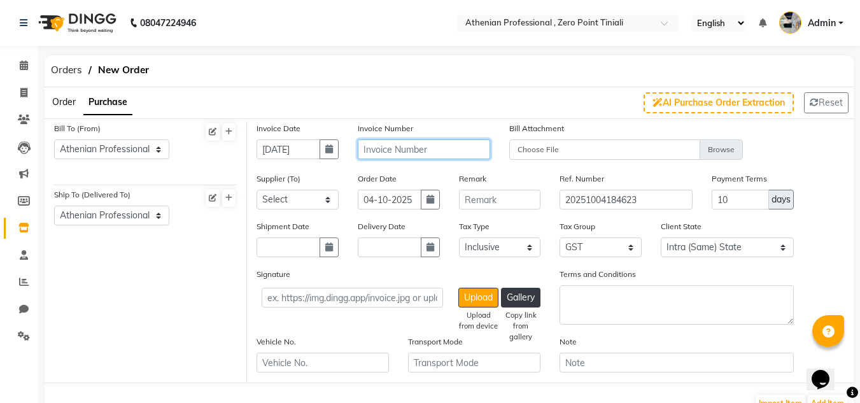
click at [458, 152] on input "text" at bounding box center [424, 149] width 132 height 20
type input "b"
type input "BZ/GST/578"
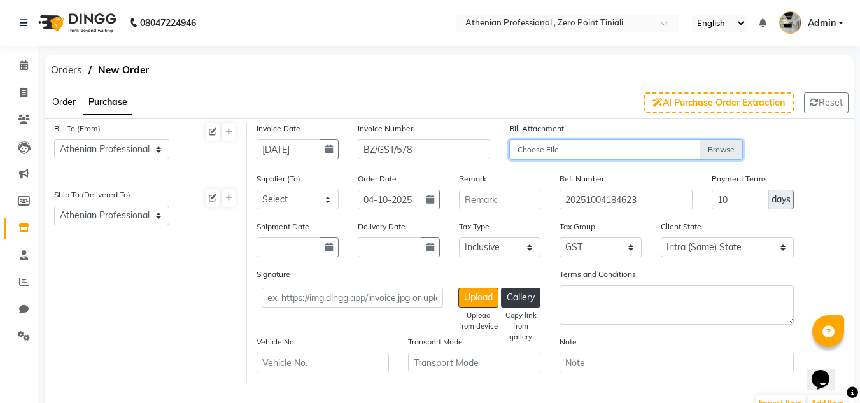
click at [572, 148] on input "Choose File" at bounding box center [626, 150] width 234 height 22
type input "C:\fakepath\WhatsApp Image [DATE] 5.50.13 PM.jpeg"
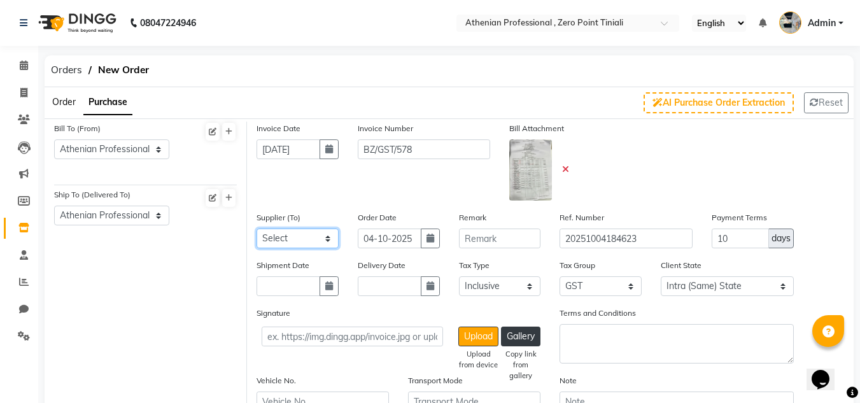
click at [321, 237] on select "Select KLM DISTRIBUTOR [PERSON_NAME] ENTERPRISES - [PERSON_NAME] ENTERPRISES LL…" at bounding box center [298, 239] width 82 height 20
select select "4670"
click at [257, 229] on select "Select KLM DISTRIBUTOR [PERSON_NAME] ENTERPRISES - [PERSON_NAME] ENTERPRISES LL…" at bounding box center [298, 239] width 82 height 20
click at [404, 237] on input "04-10-2025" at bounding box center [390, 239] width 64 height 20
select select "10"
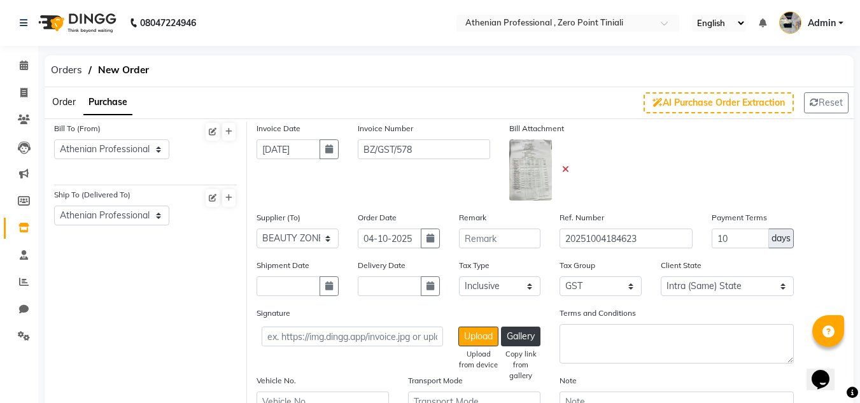
select select "2025"
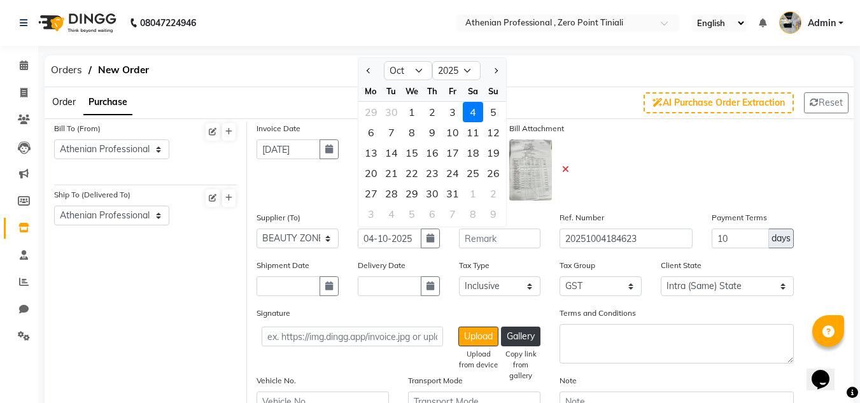
click at [362, 70] on div at bounding box center [370, 70] width 25 height 20
click at [368, 71] on span "Previous month" at bounding box center [368, 70] width 5 height 5
select select "9"
click at [430, 173] on div "25" at bounding box center [432, 173] width 20 height 20
type input "[DATE]"
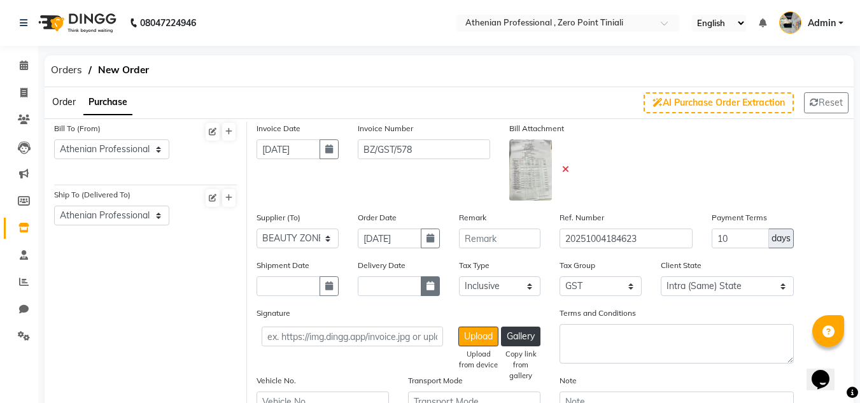
click at [427, 281] on icon "button" at bounding box center [431, 285] width 8 height 9
select select "10"
select select "2025"
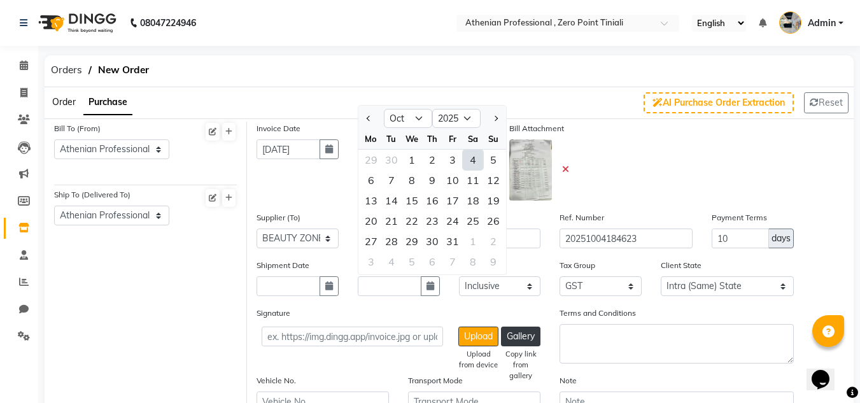
click at [471, 158] on div "4" at bounding box center [473, 160] width 20 height 20
type input "04-10-2025"
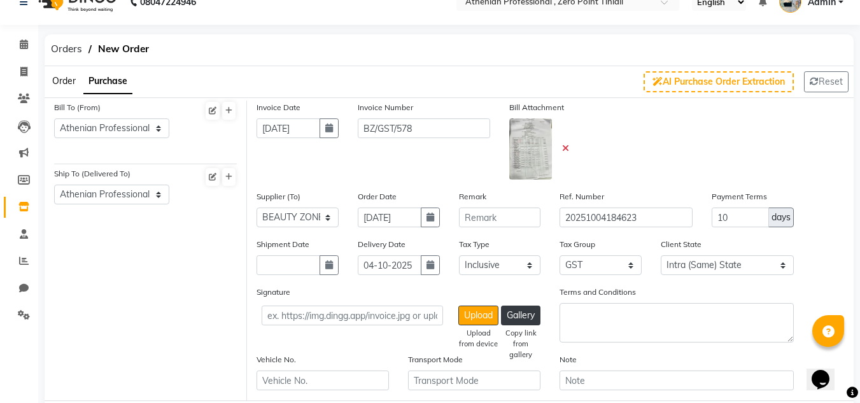
scroll to position [22, 0]
click at [740, 216] on input "10" at bounding box center [740, 217] width 57 height 20
click at [719, 215] on input "1" at bounding box center [740, 217] width 57 height 20
type input "21"
click at [822, 268] on div "Shipment Date Delivery Date [DATE] Tax Type Select Inclusive Exclusive Tax Grou…" at bounding box center [550, 261] width 607 height 48
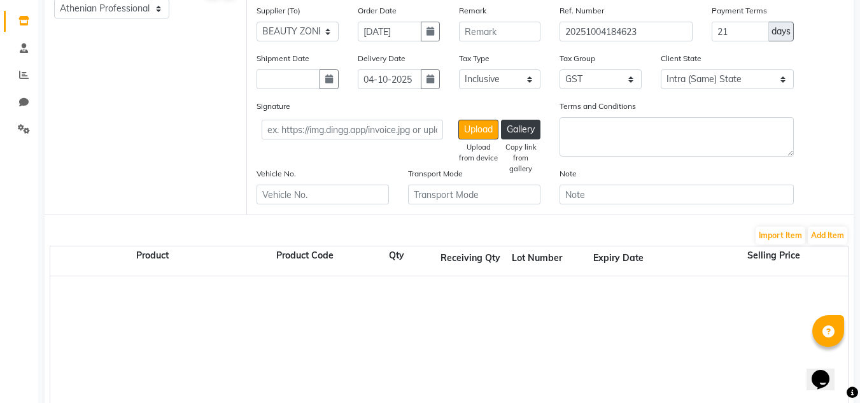
scroll to position [206, 0]
click at [821, 239] on button "Add Item" at bounding box center [827, 237] width 39 height 18
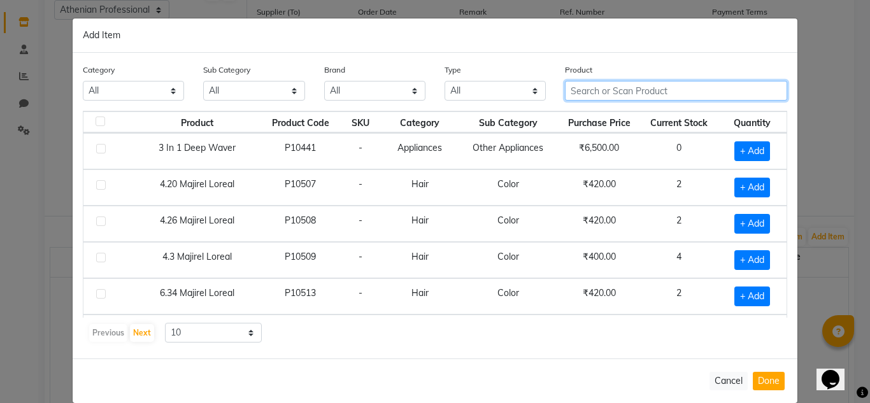
click at [633, 88] on input "text" at bounding box center [676, 91] width 222 height 20
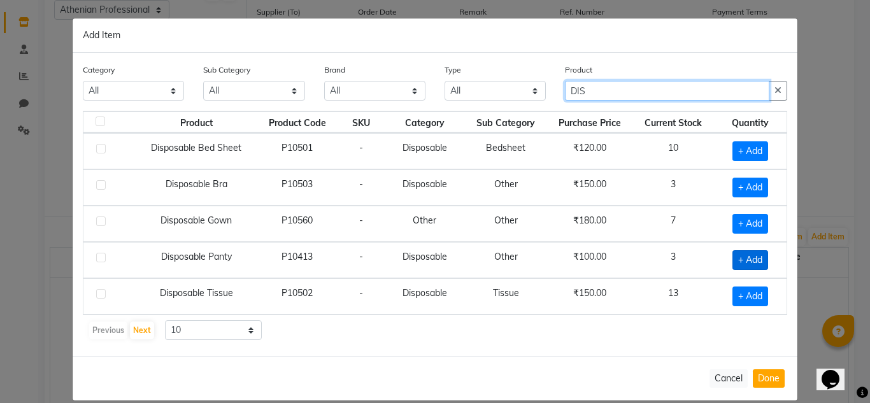
type input "DIS"
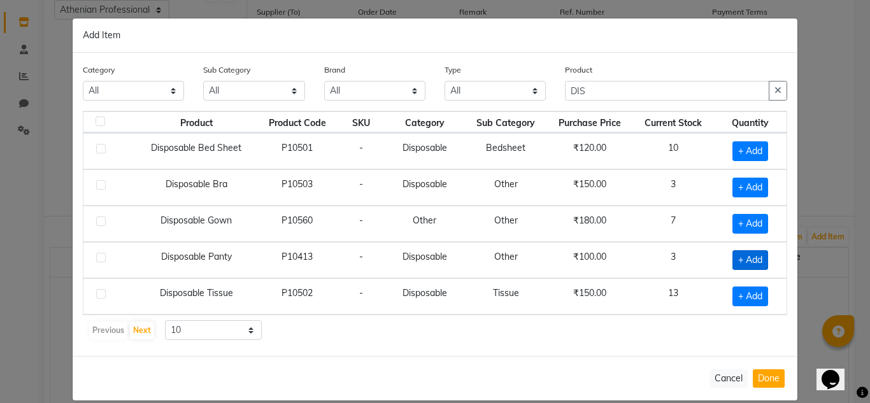
click at [739, 260] on span "+ Add" at bounding box center [750, 260] width 36 height 20
checkbox input "true"
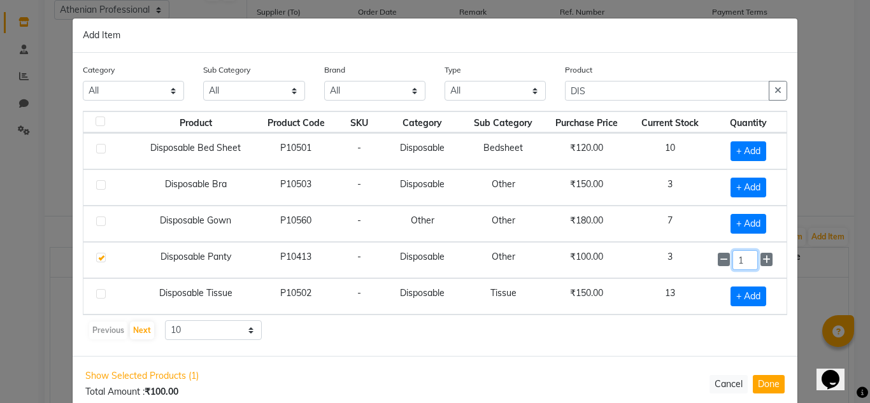
click at [748, 259] on input "1" at bounding box center [744, 260] width 25 height 20
type input "5"
click at [759, 386] on button "Done" at bounding box center [768, 384] width 32 height 18
select select "3847"
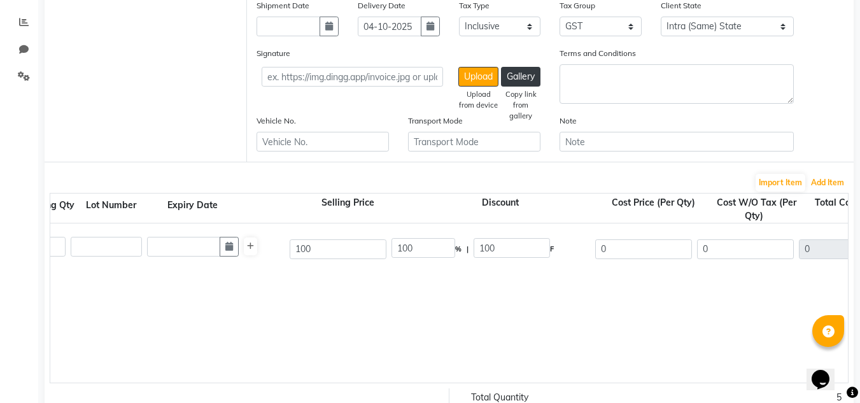
scroll to position [0, 427]
click at [521, 249] on input "100" at bounding box center [510, 248] width 76 height 20
click at [423, 249] on input "100" at bounding box center [422, 248] width 64 height 20
type input "1"
type input "0"
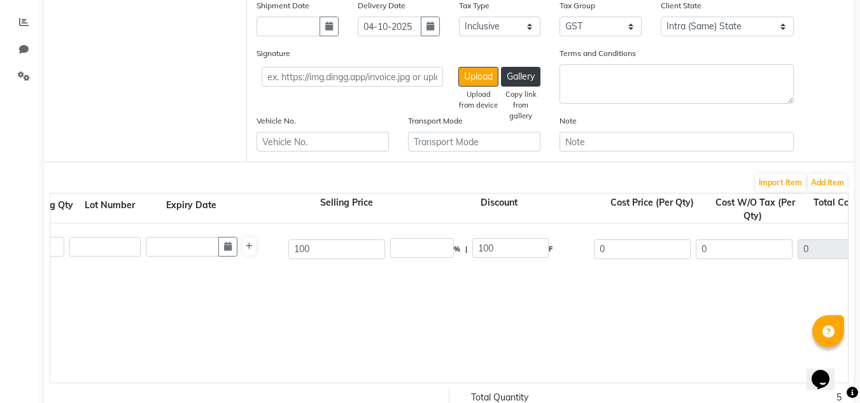
type input "0"
type input "100"
type input "84.75"
type input "423.75"
type input "76.27"
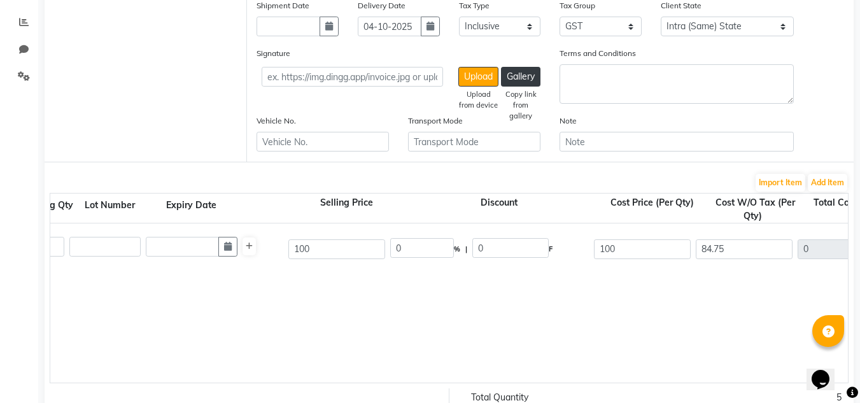
type input "500.02"
click at [460, 342] on div "Disposable Panty 1 PC P10413 5 5 100 0 % | 0 F 100 84.75 423.75 None GST 5% 3% …" at bounding box center [420, 302] width 1595 height 159
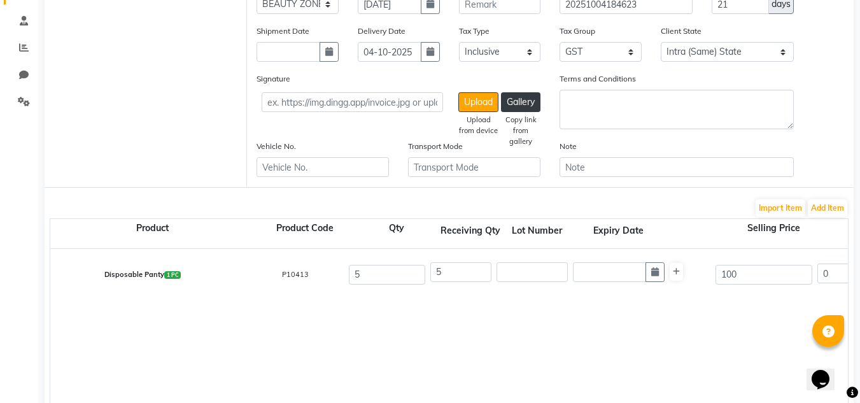
scroll to position [261, 0]
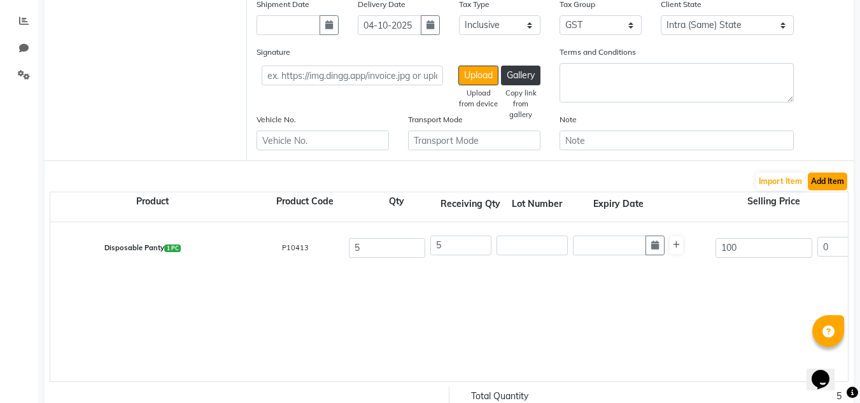
click at [838, 183] on button "Add Item" at bounding box center [827, 182] width 39 height 18
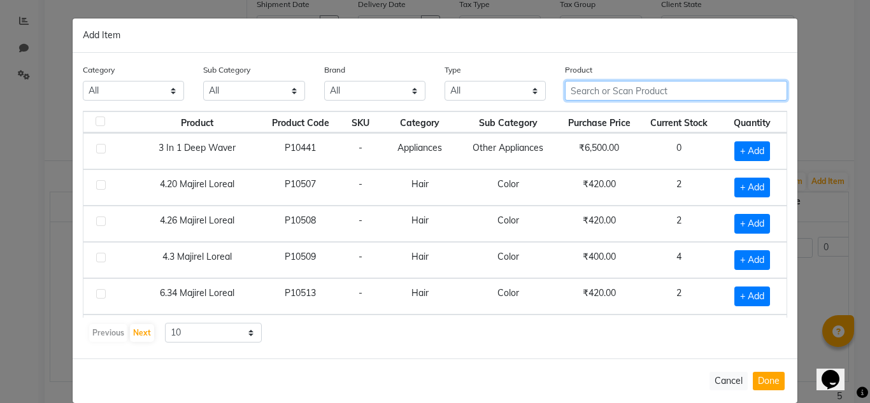
click at [614, 92] on input "text" at bounding box center [676, 91] width 222 height 20
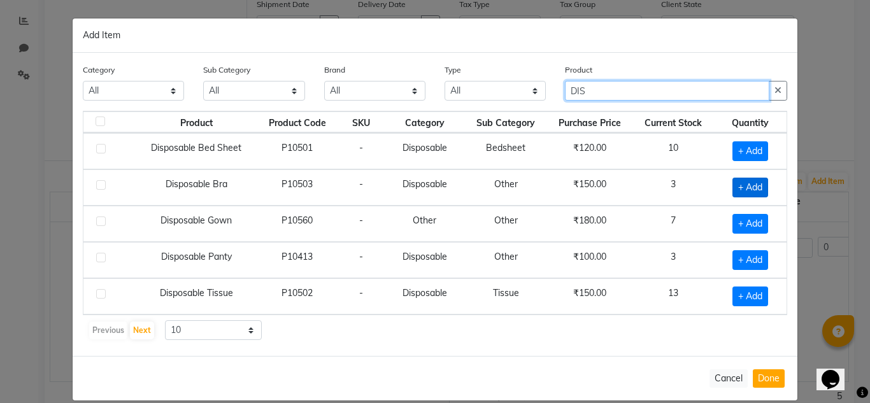
type input "DIS"
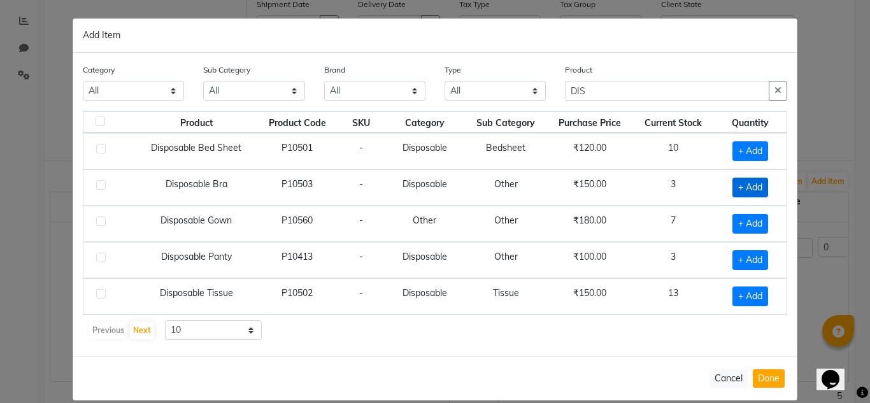
click at [747, 188] on span "+ Add" at bounding box center [750, 188] width 36 height 20
checkbox input "true"
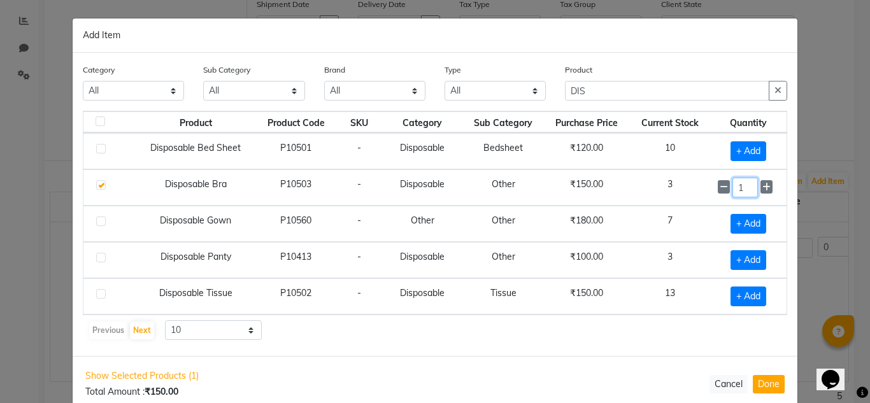
click at [741, 184] on input "1" at bounding box center [744, 188] width 25 height 20
type input "3"
click at [761, 385] on button "Done" at bounding box center [768, 384] width 32 height 18
select select "3847"
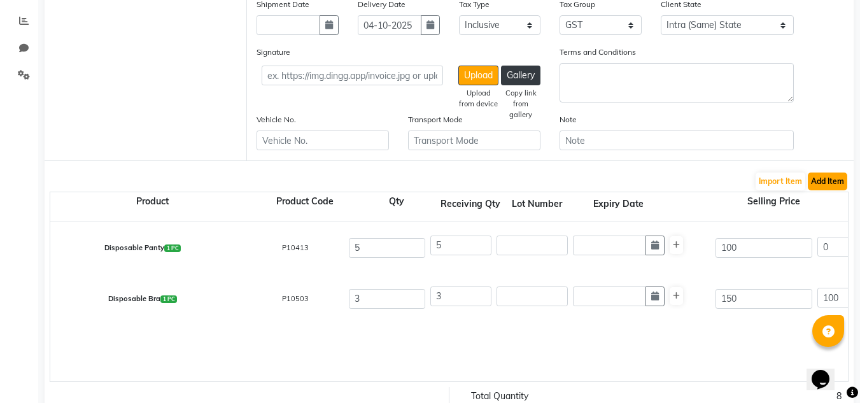
click at [827, 183] on button "Add Item" at bounding box center [827, 182] width 39 height 18
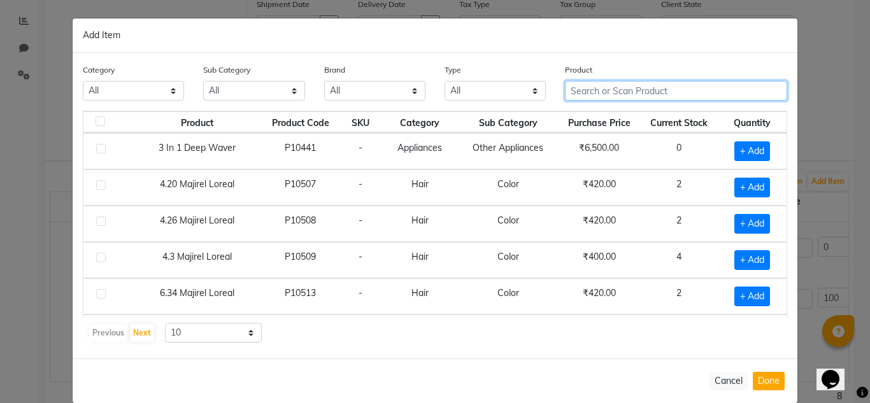
click at [630, 82] on input "text" at bounding box center [676, 91] width 222 height 20
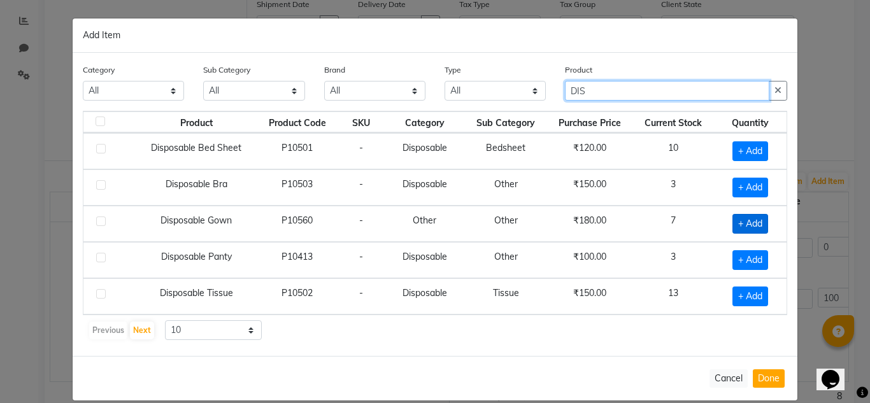
type input "DIS"
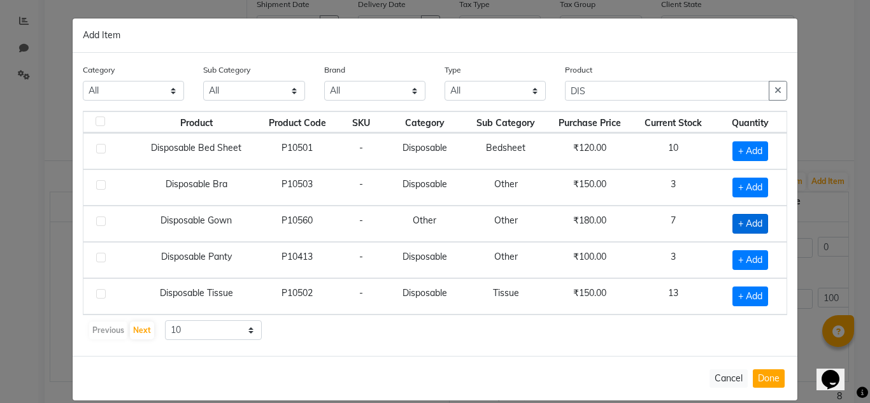
click at [748, 222] on span "+ Add" at bounding box center [750, 224] width 36 height 20
checkbox input "true"
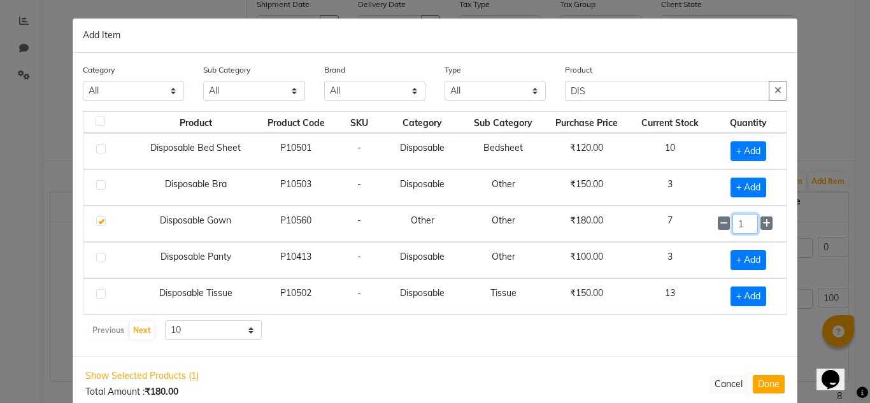
click at [741, 227] on input "1" at bounding box center [744, 224] width 25 height 20
type input "10"
click at [766, 385] on button "Done" at bounding box center [768, 384] width 32 height 18
select select "3847"
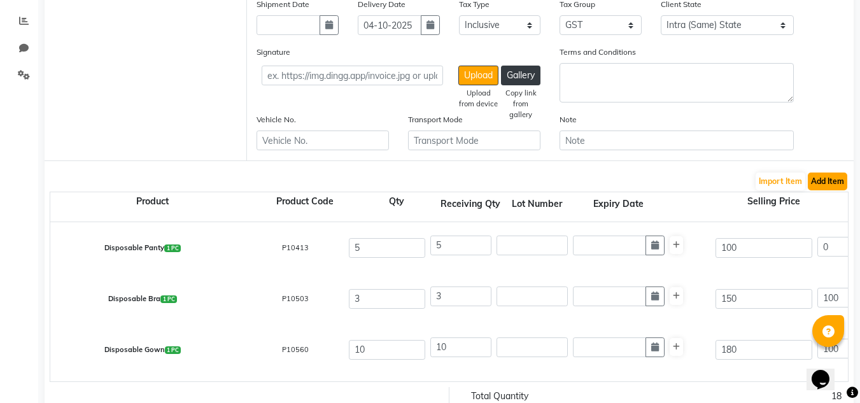
click at [826, 180] on button "Add Item" at bounding box center [827, 182] width 39 height 18
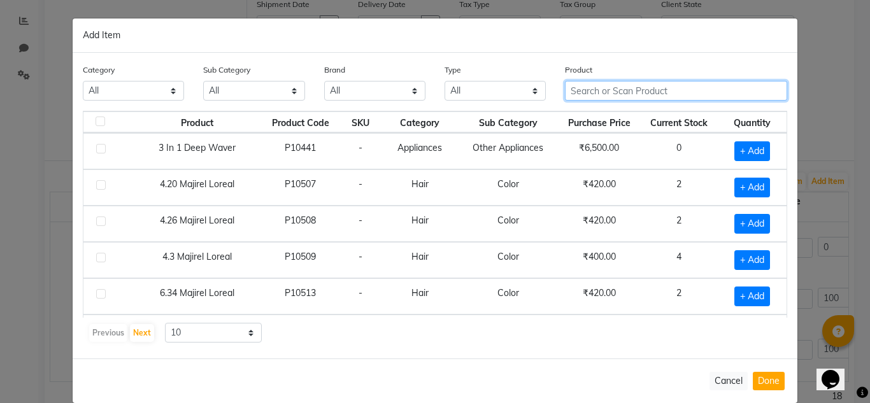
click at [651, 96] on input "text" at bounding box center [676, 91] width 222 height 20
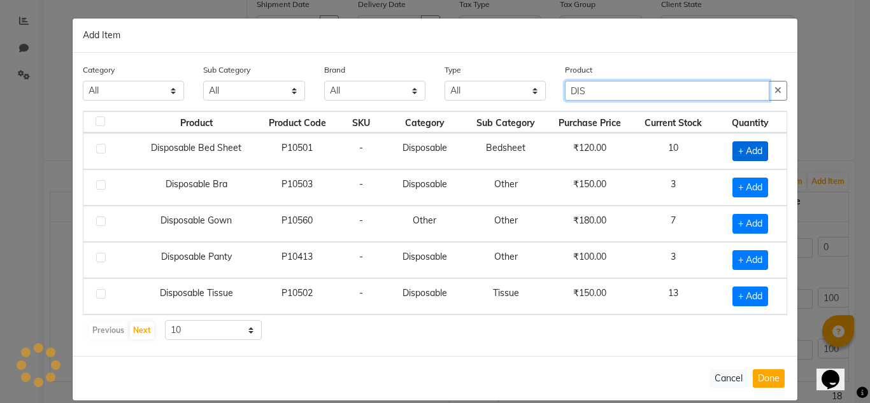
type input "DIS"
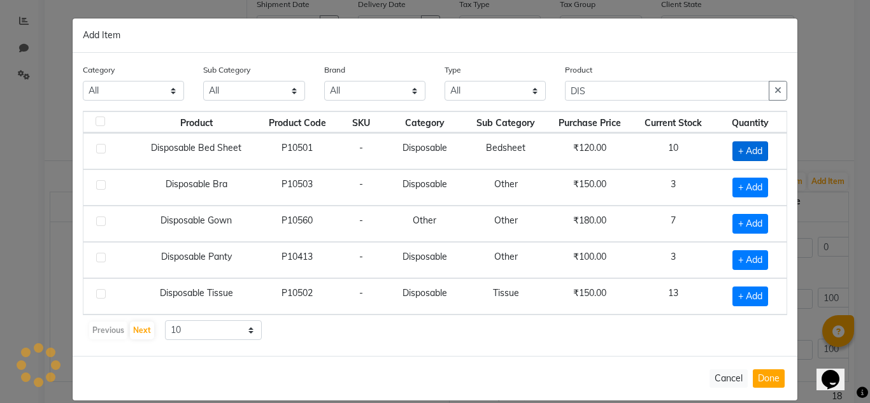
click at [742, 149] on span "+ Add" at bounding box center [750, 151] width 36 height 20
checkbox input "true"
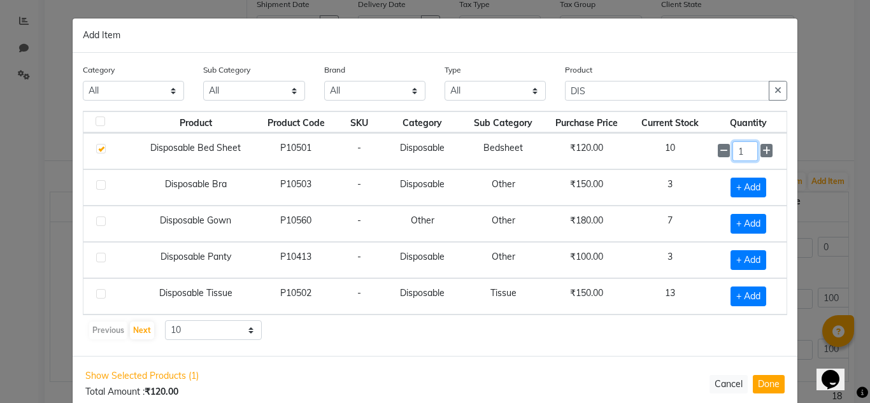
click at [742, 149] on input "1" at bounding box center [744, 151] width 25 height 20
type input "20"
click at [764, 383] on button "Done" at bounding box center [768, 384] width 32 height 18
select select "3847"
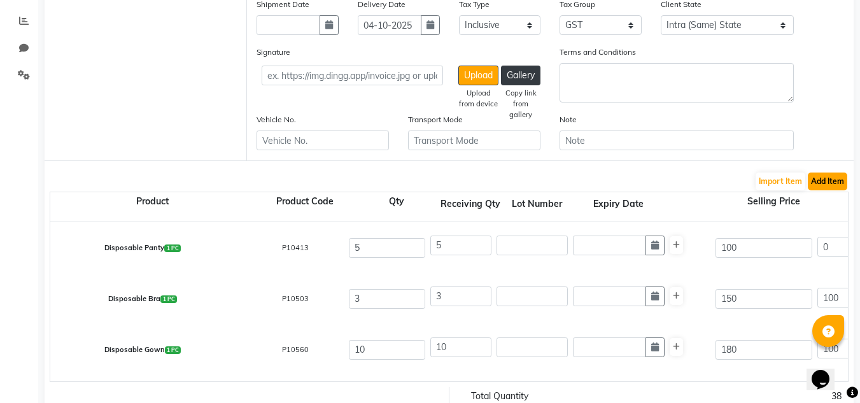
click at [829, 180] on button "Add Item" at bounding box center [827, 182] width 39 height 18
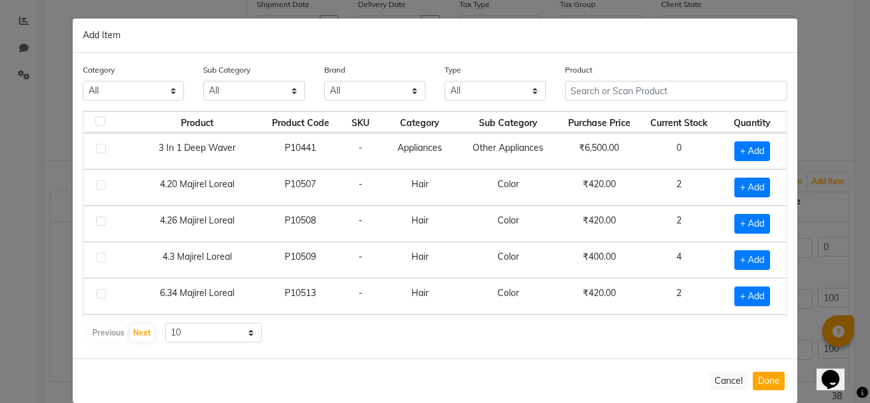
click at [609, 106] on div "Product" at bounding box center [675, 87] width 241 height 48
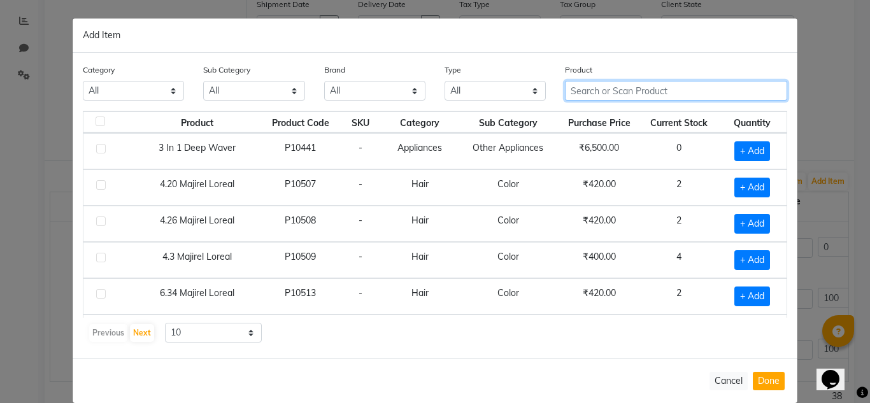
click at [609, 97] on input "text" at bounding box center [676, 91] width 222 height 20
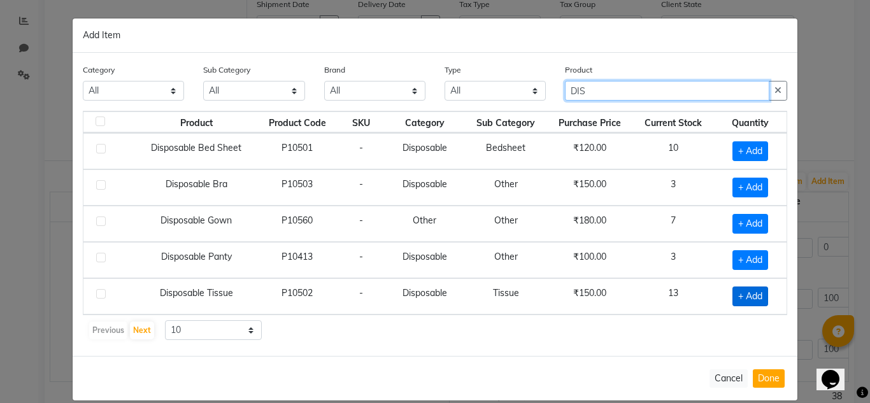
type input "DIS"
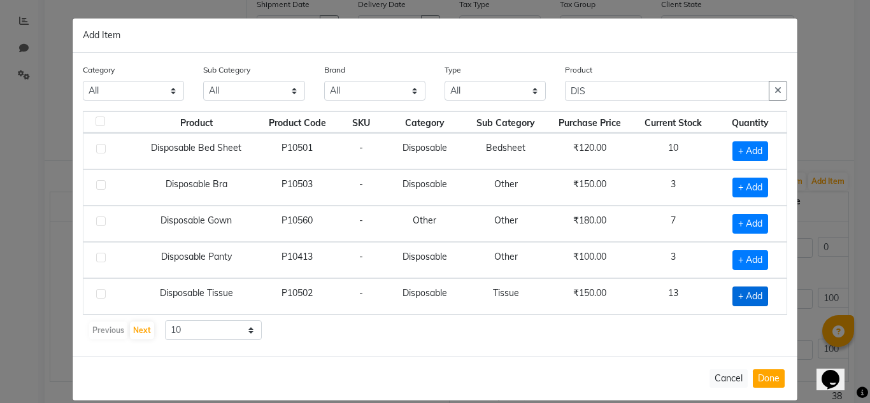
click at [747, 297] on span "+ Add" at bounding box center [750, 296] width 36 height 20
checkbox input "true"
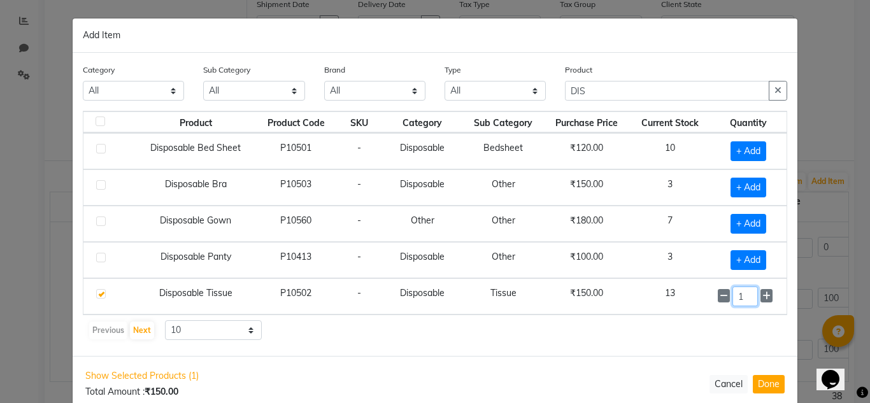
click at [747, 297] on input "1" at bounding box center [744, 296] width 25 height 20
type input "3"
click at [697, 358] on div "Show Selected Products (1) Total Amount : ₹150.00 Cancel Done" at bounding box center [435, 383] width 724 height 55
click at [770, 384] on button "Done" at bounding box center [768, 384] width 32 height 18
select select "3847"
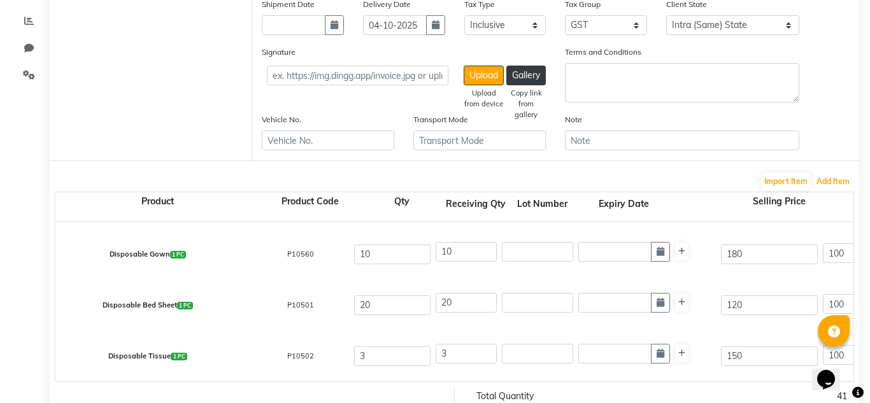
scroll to position [0, 0]
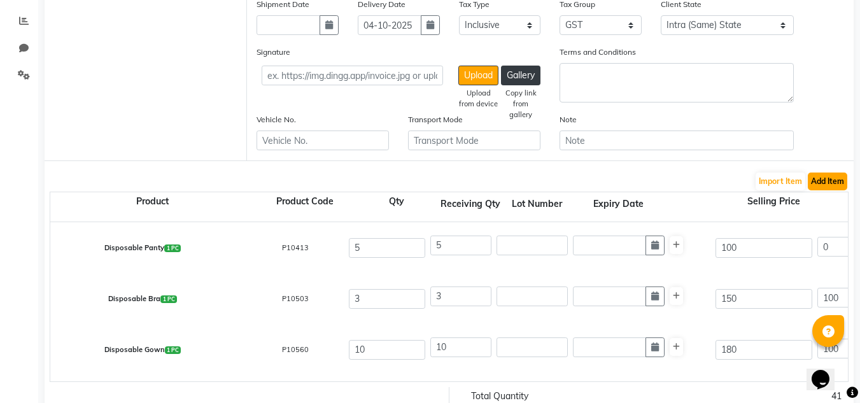
click at [824, 187] on button "Add Item" at bounding box center [827, 182] width 39 height 18
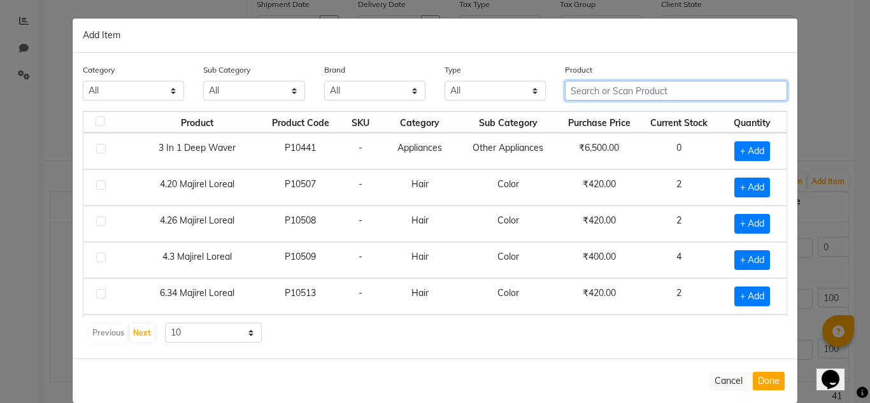
click at [635, 97] on input "text" at bounding box center [676, 91] width 222 height 20
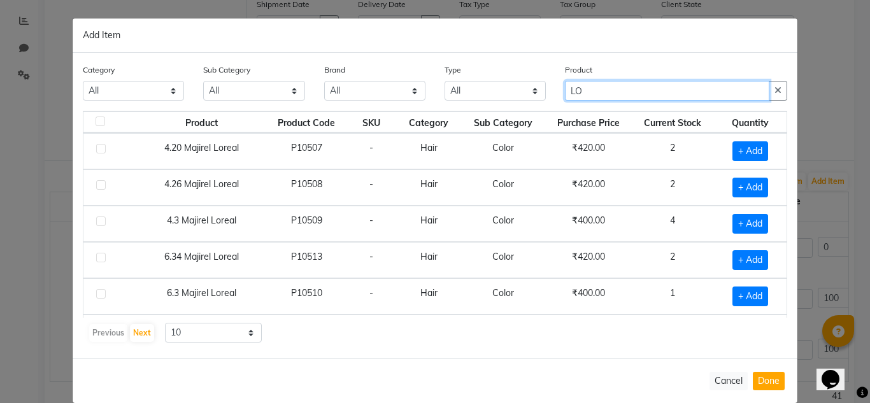
type input "L"
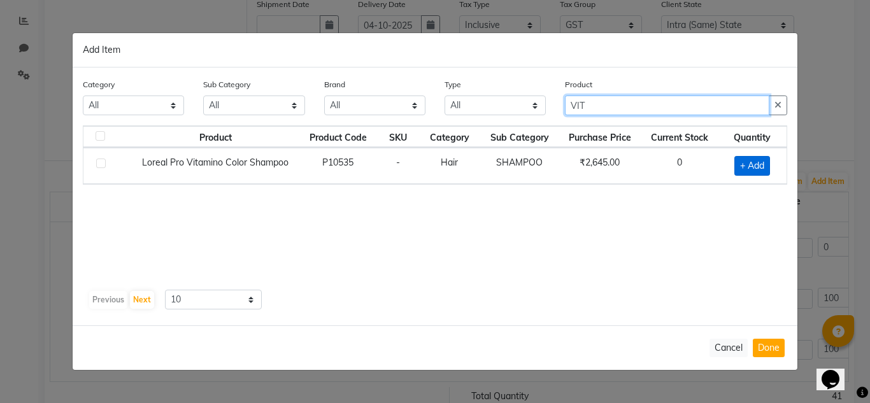
type input "VIT"
click at [749, 164] on span "+ Add" at bounding box center [752, 166] width 36 height 20
checkbox input "true"
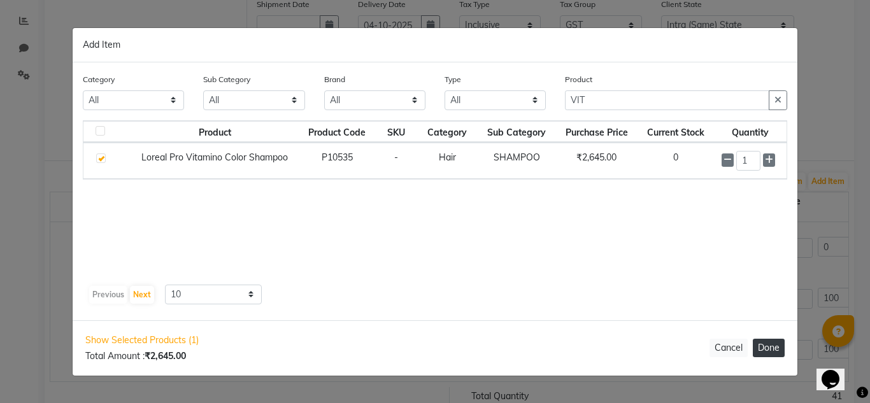
click at [768, 351] on button "Done" at bounding box center [768, 348] width 32 height 18
select select "3847"
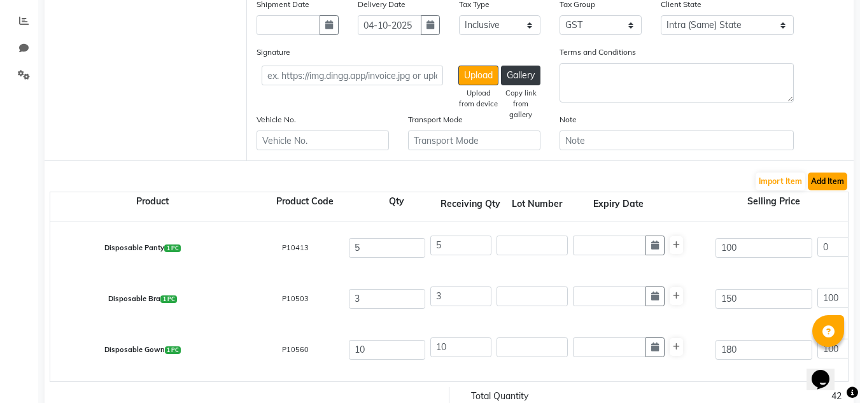
click at [829, 181] on button "Add Item" at bounding box center [827, 182] width 39 height 18
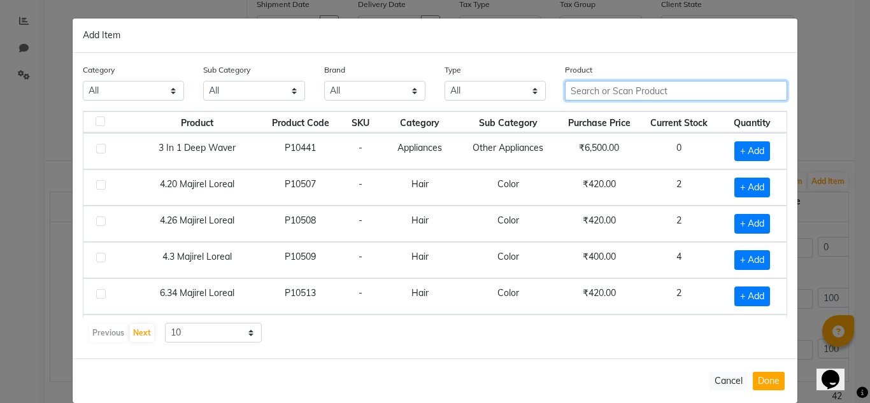
click at [622, 94] on input "text" at bounding box center [676, 91] width 222 height 20
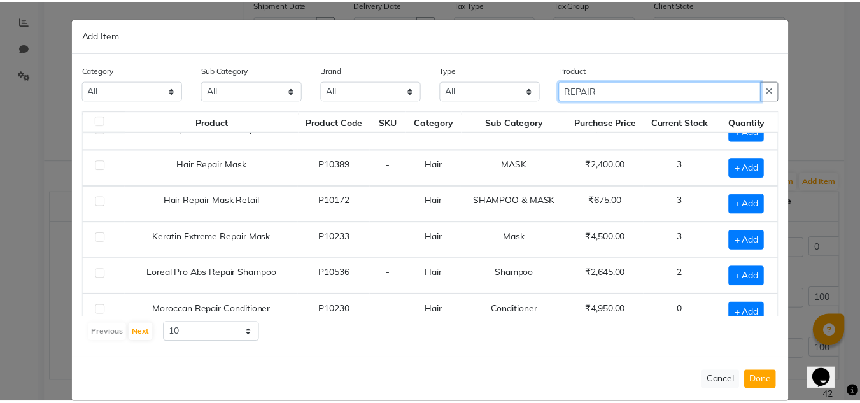
scroll to position [179, 0]
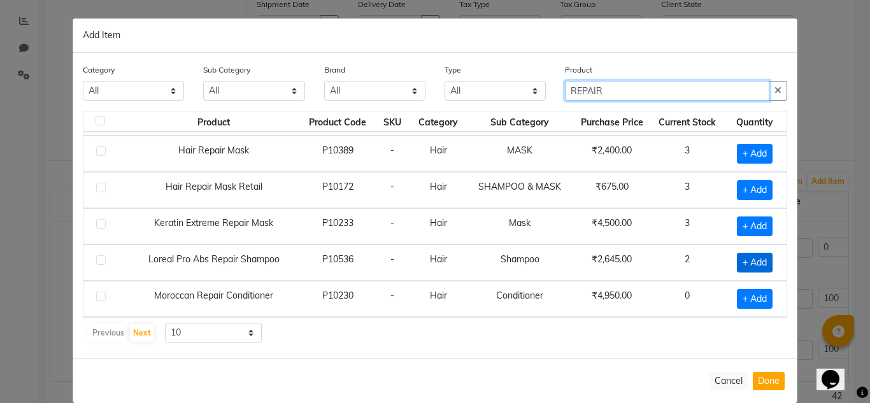
type input "REPAIR"
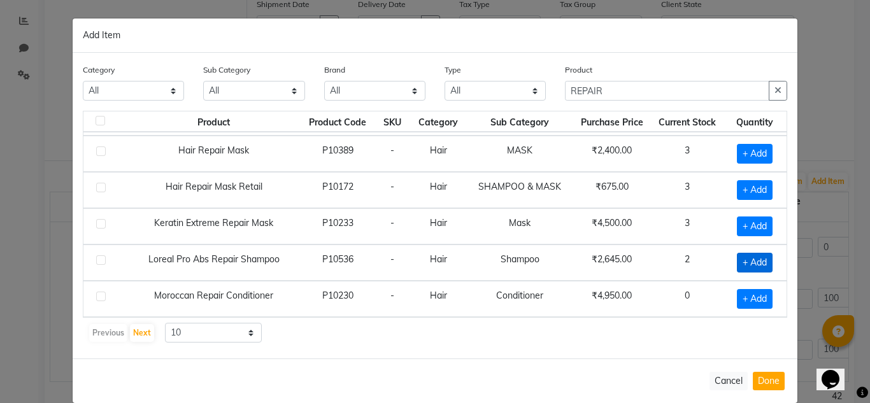
click at [744, 261] on span "+ Add" at bounding box center [755, 263] width 36 height 20
checkbox input "true"
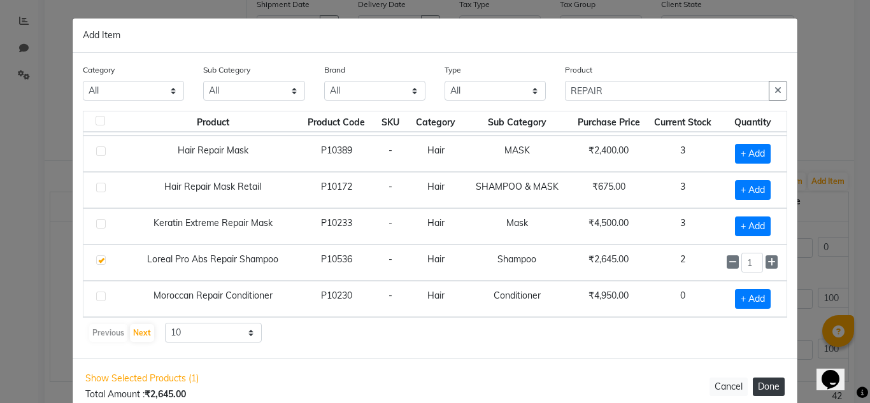
click at [765, 393] on button "Done" at bounding box center [768, 387] width 32 height 18
select select "3847"
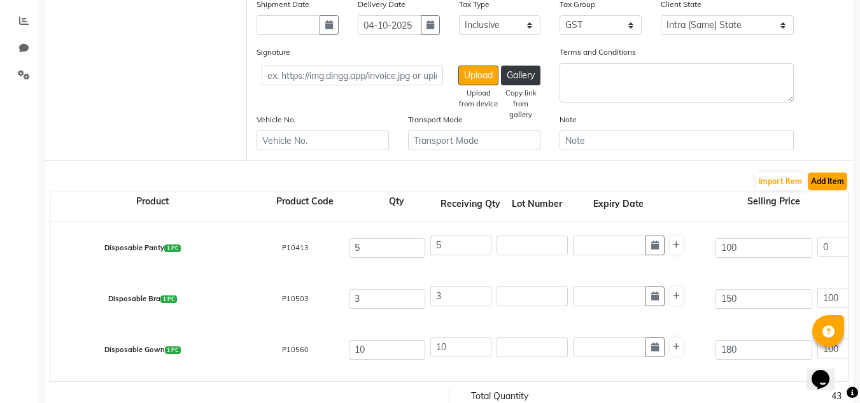
click at [830, 178] on button "Add Item" at bounding box center [827, 182] width 39 height 18
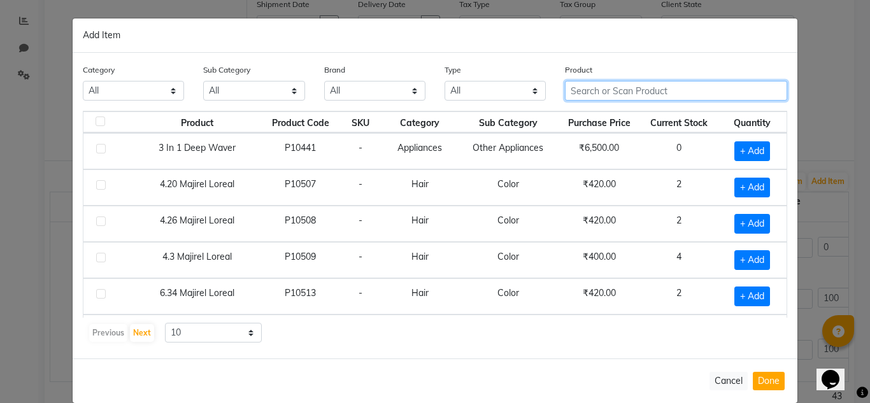
click at [602, 88] on input "text" at bounding box center [676, 91] width 222 height 20
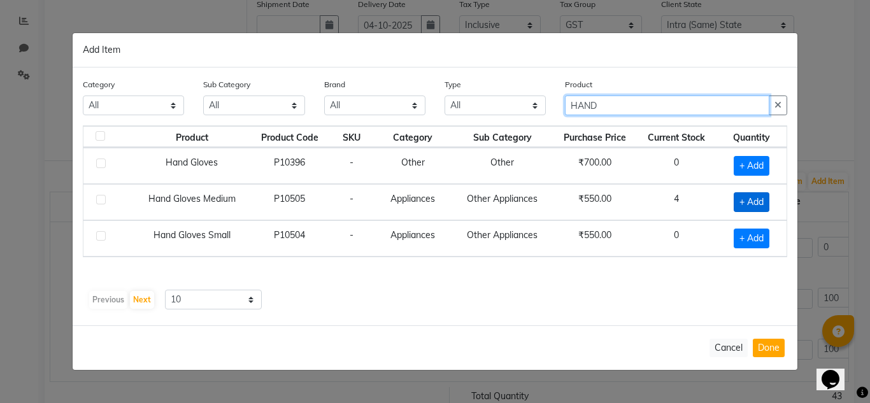
type input "HAND"
click at [750, 205] on span "+ Add" at bounding box center [751, 202] width 36 height 20
checkbox input "true"
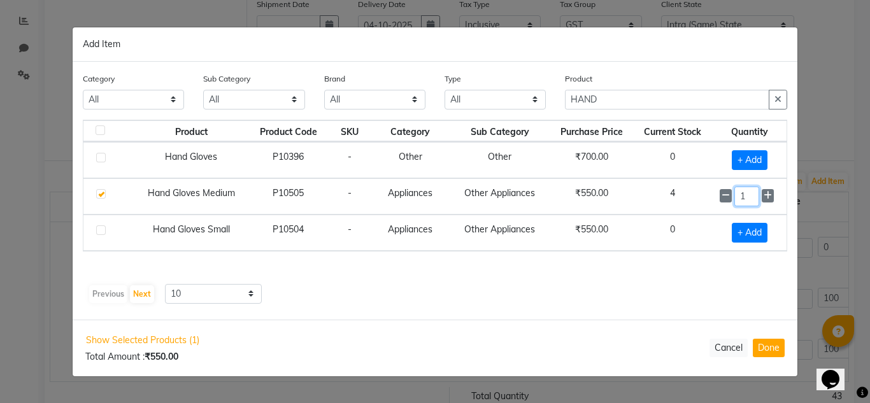
click at [752, 194] on input "1" at bounding box center [746, 197] width 25 height 20
type input "5"
click at [767, 343] on button "Done" at bounding box center [768, 348] width 32 height 18
select select "3847"
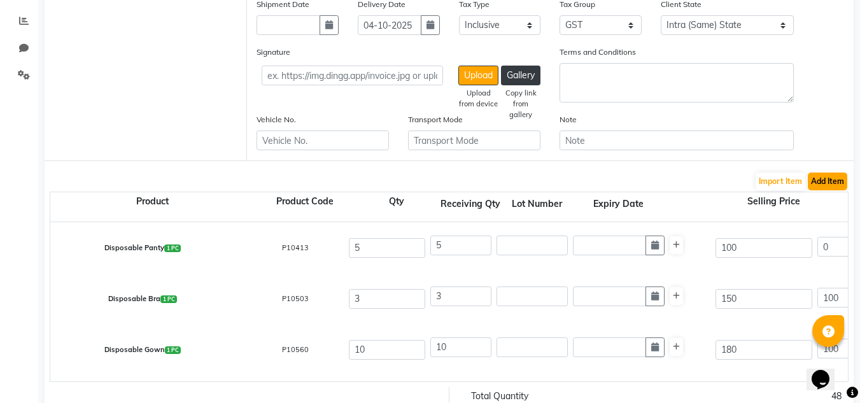
click at [826, 183] on button "Add Item" at bounding box center [827, 182] width 39 height 18
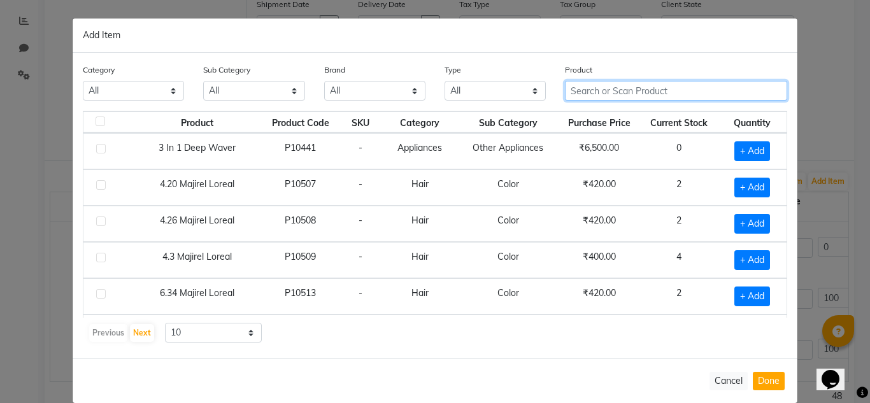
click at [679, 95] on input "text" at bounding box center [676, 91] width 222 height 20
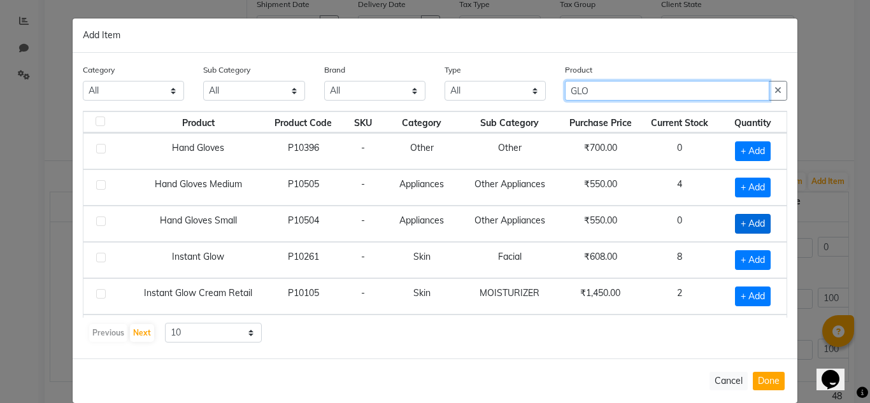
type input "GLO"
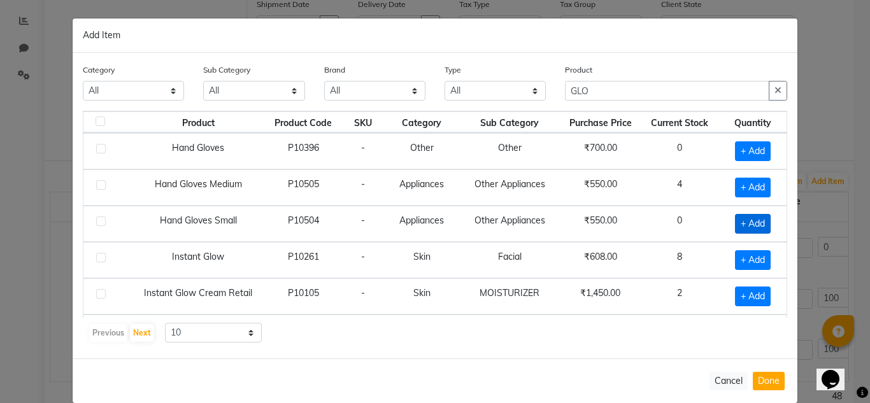
click at [735, 222] on span "+ Add" at bounding box center [753, 224] width 36 height 20
checkbox input "true"
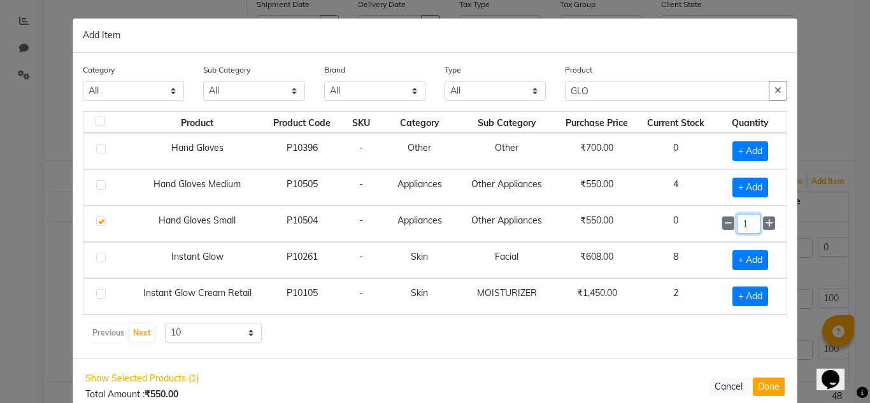
click at [738, 223] on input "1" at bounding box center [749, 224] width 24 height 20
type input "3"
click at [763, 379] on button "Done" at bounding box center [768, 387] width 32 height 18
select select "3847"
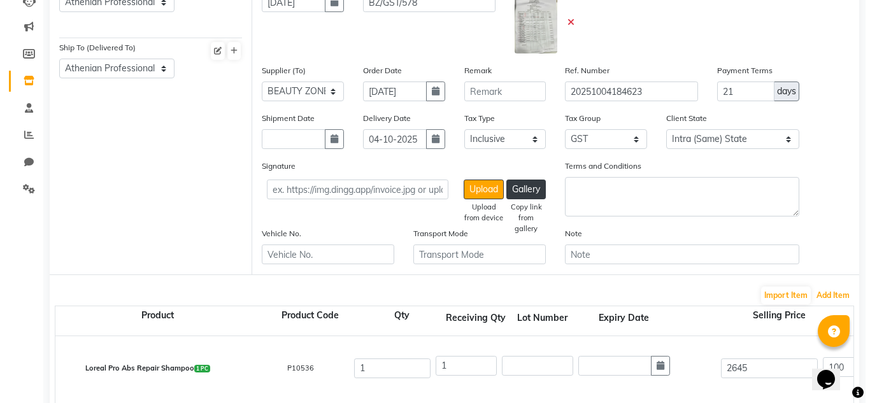
scroll to position [146, 0]
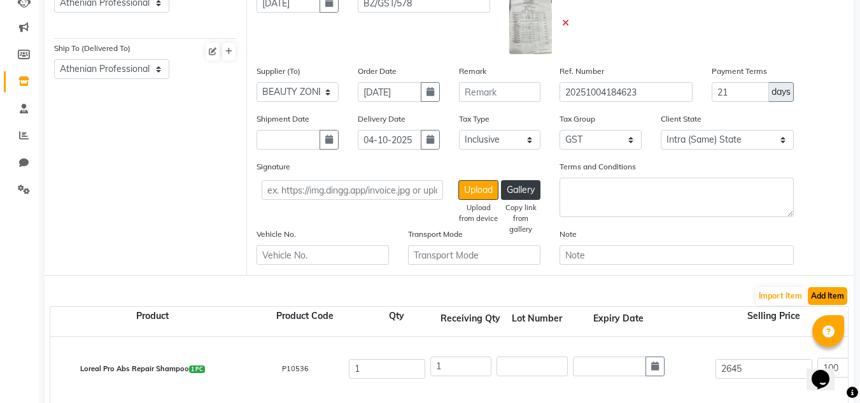
click at [824, 291] on button "Add Item" at bounding box center [827, 296] width 39 height 18
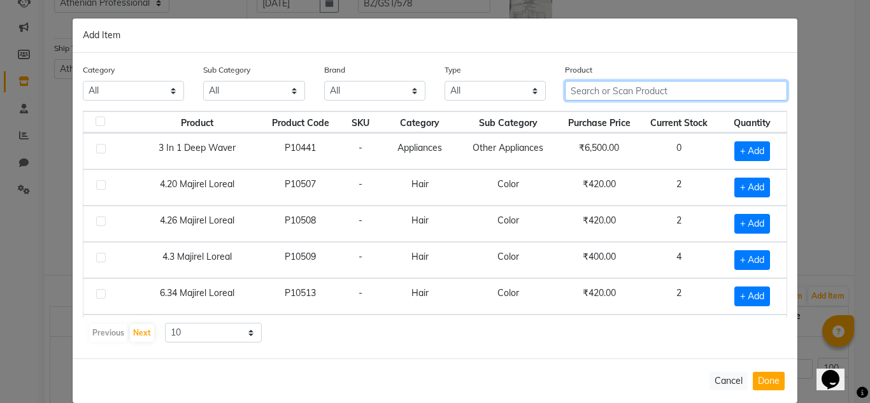
click at [596, 87] on input "text" at bounding box center [676, 91] width 222 height 20
click at [598, 88] on input "text" at bounding box center [676, 91] width 222 height 20
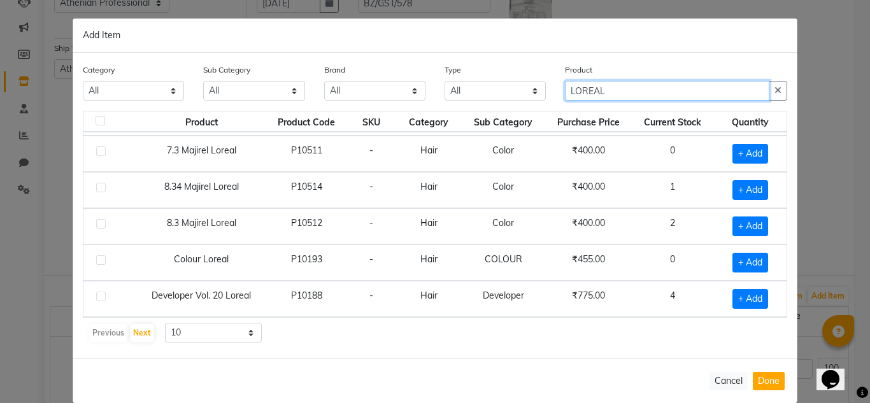
scroll to position [18, 0]
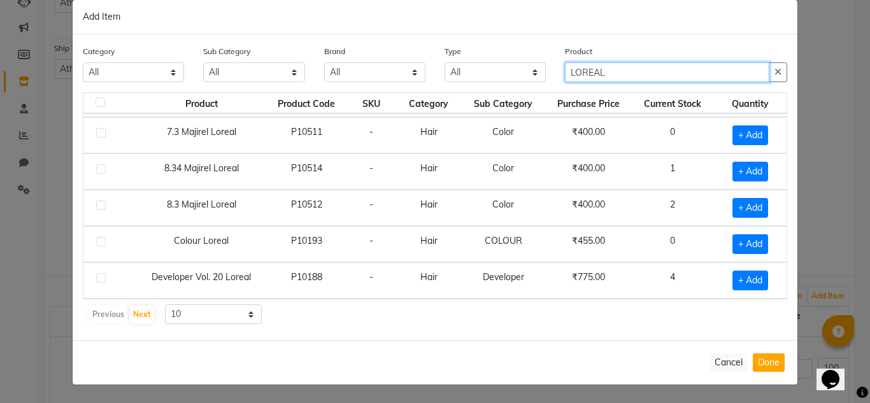
click at [639, 76] on input "LOREAL" at bounding box center [667, 72] width 204 height 20
type input "L"
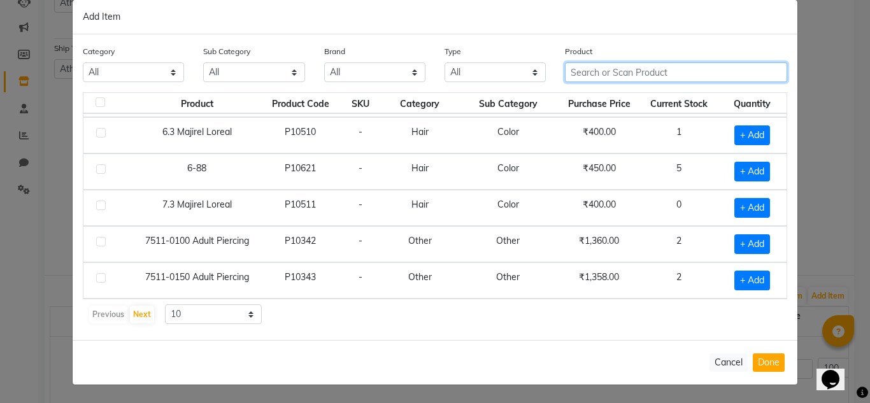
type input "3"
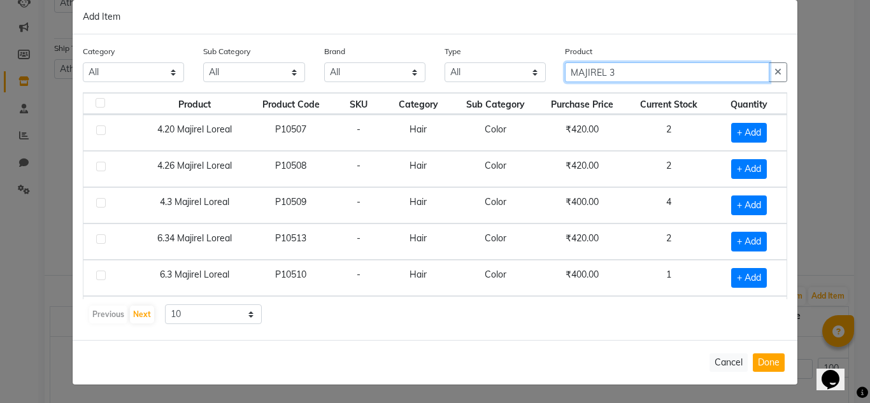
scroll to position [0, 0]
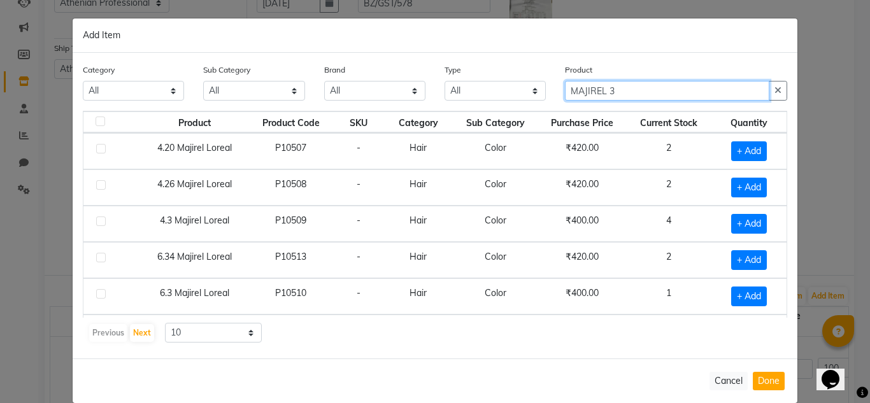
click at [633, 100] on input "MAJIREL 3" at bounding box center [667, 91] width 204 height 20
type input "M"
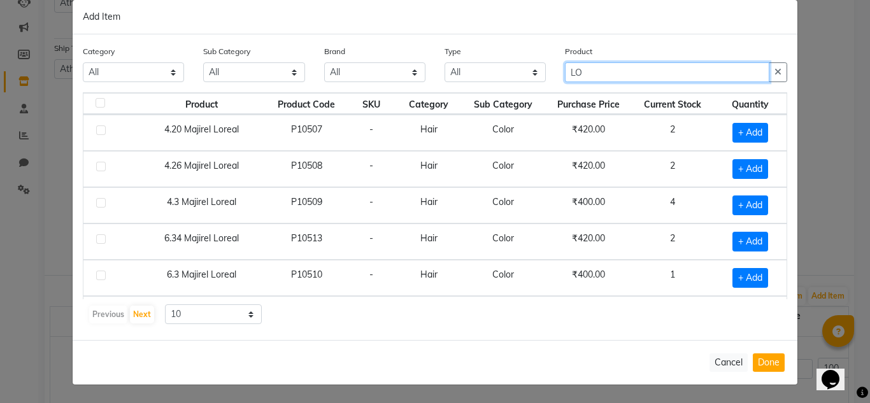
type input "L"
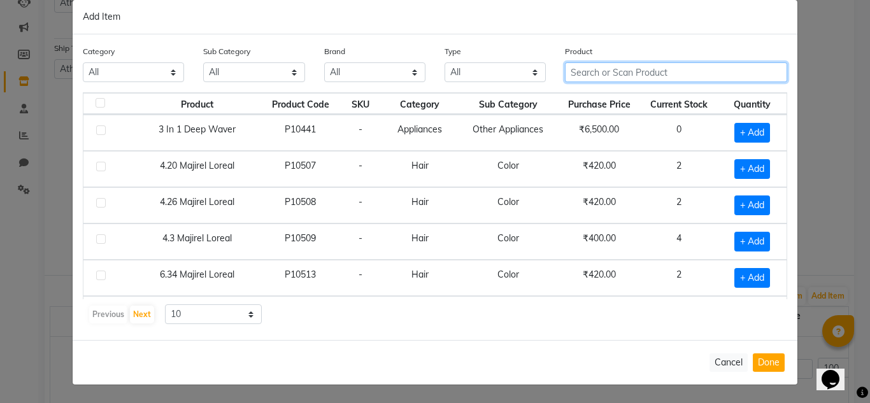
type input "3"
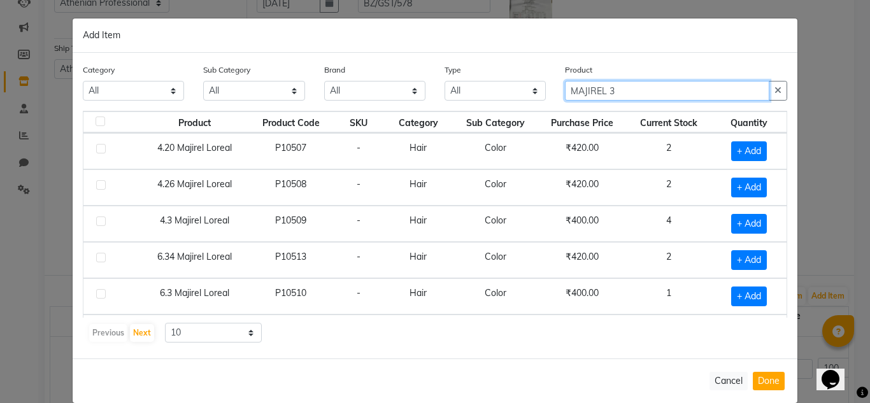
click at [693, 94] on input "MAJIREL 3" at bounding box center [667, 91] width 204 height 20
type input "M"
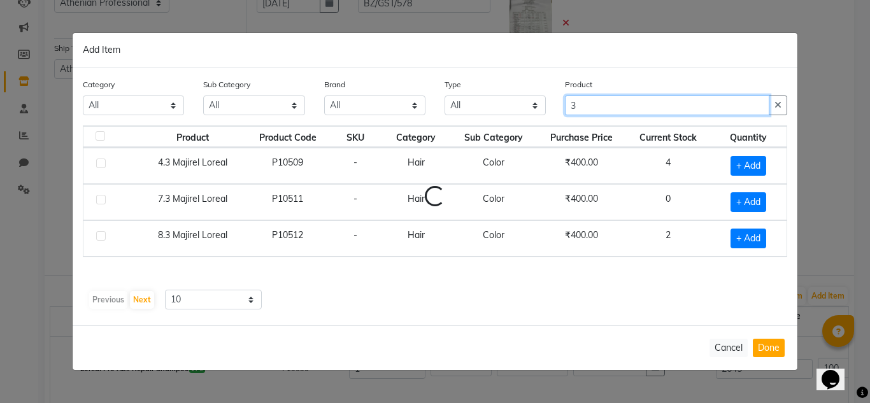
type input "3"
click at [576, 103] on input "3 majirel" at bounding box center [667, 105] width 204 height 20
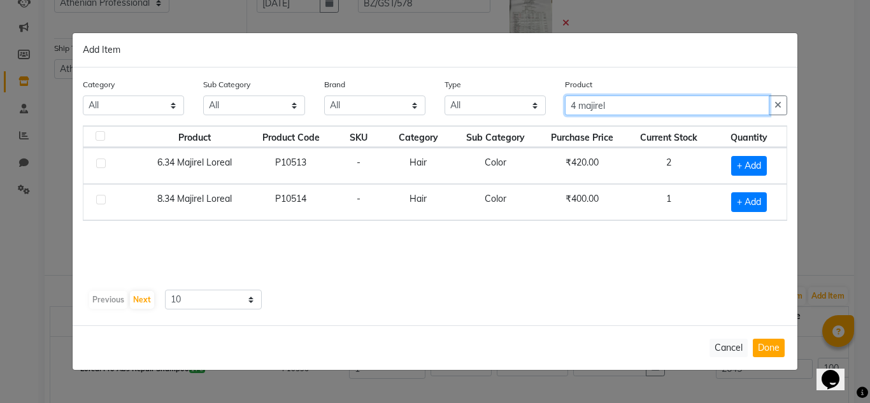
click at [611, 106] on input "4 majirel" at bounding box center [667, 105] width 204 height 20
click at [574, 107] on input "4 majirel" at bounding box center [667, 105] width 204 height 20
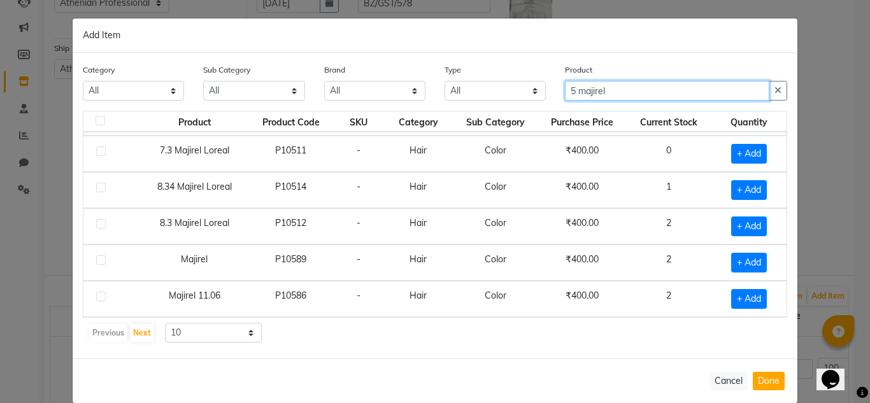
scroll to position [18, 0]
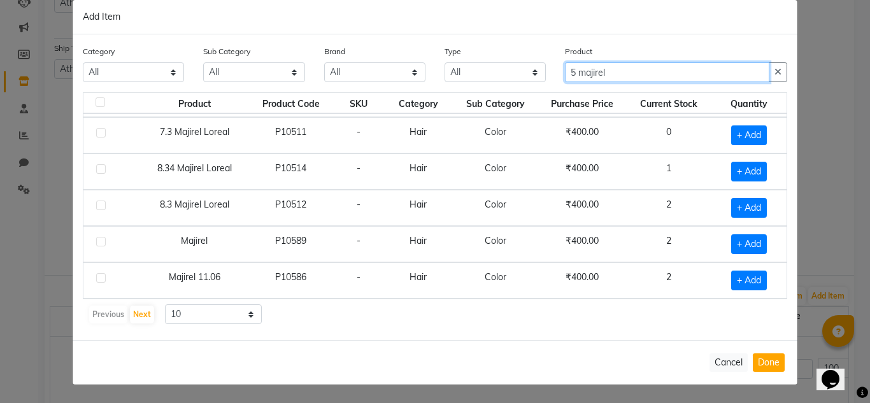
click at [621, 73] on input "5 majirel" at bounding box center [667, 72] width 204 height 20
type input "5"
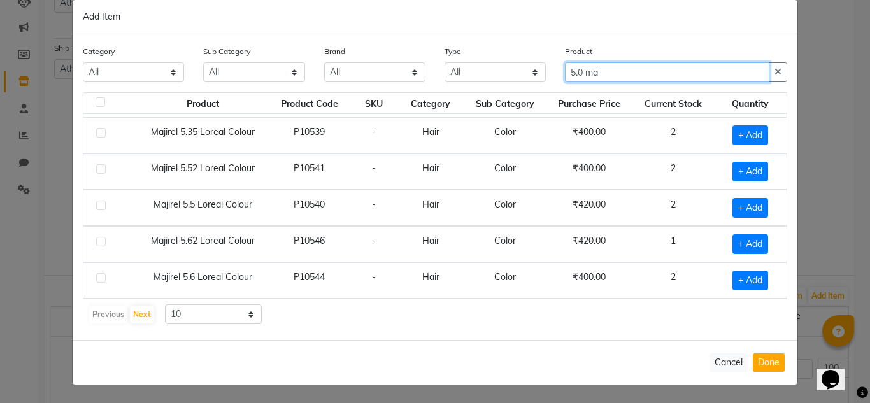
scroll to position [0, 0]
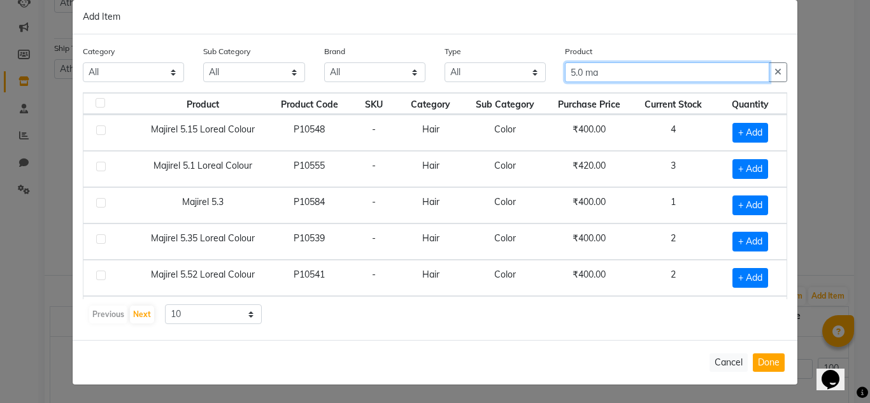
click at [635, 76] on input "5.0 ma" at bounding box center [667, 72] width 204 height 20
type input "5"
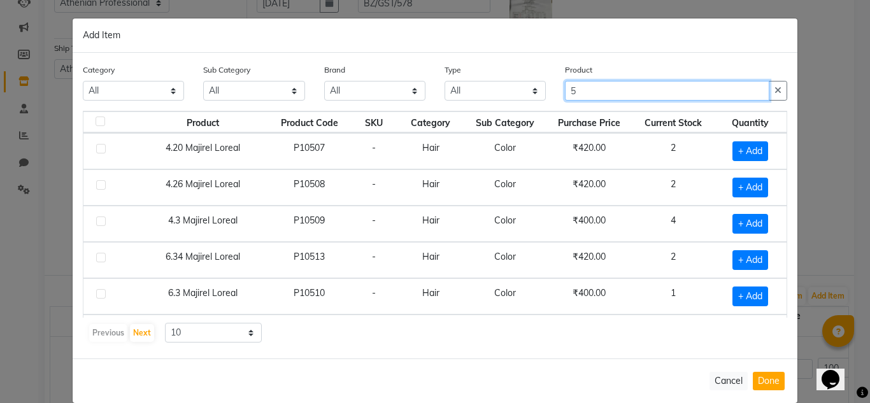
click at [605, 88] on input "5" at bounding box center [667, 91] width 204 height 20
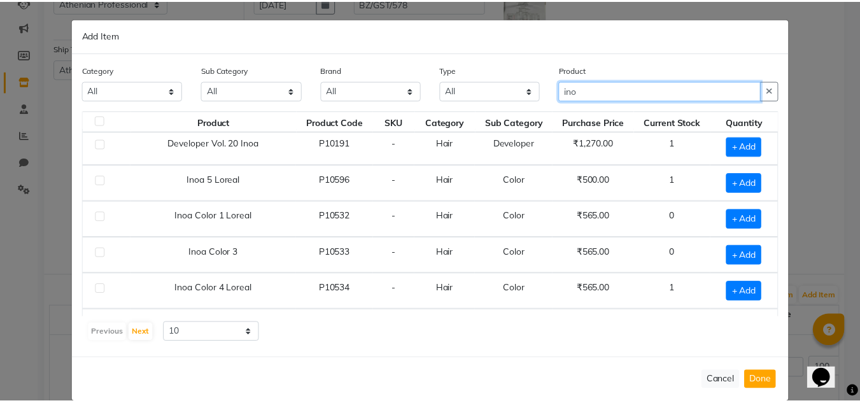
scroll to position [5, 0]
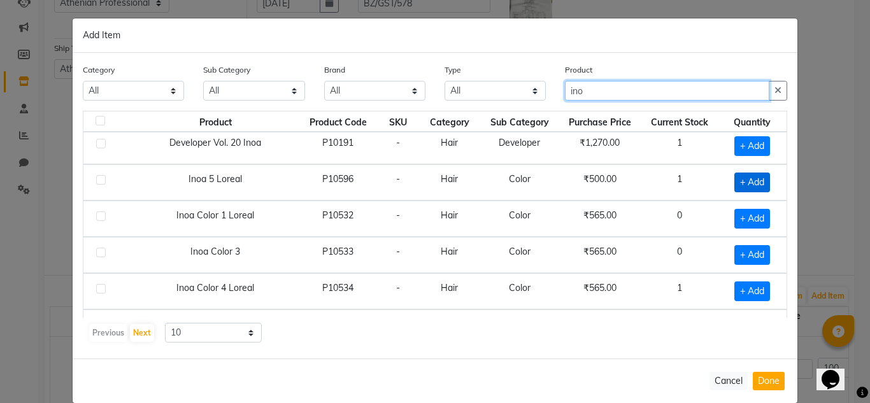
type input "ino"
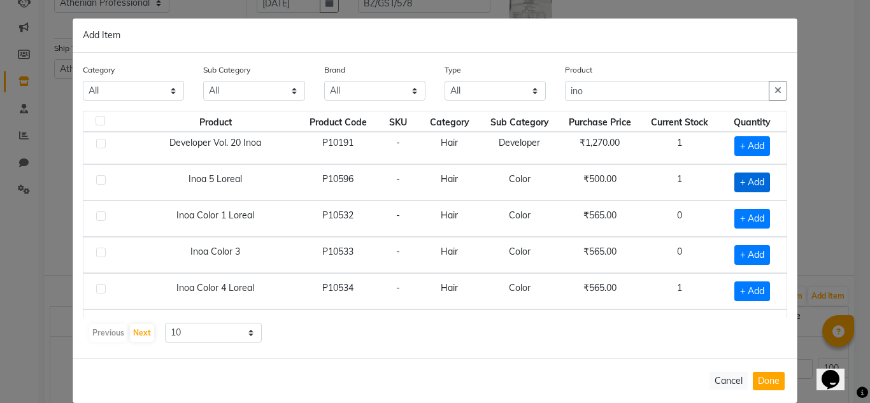
click at [741, 188] on span "+ Add" at bounding box center [752, 183] width 36 height 20
checkbox input "true"
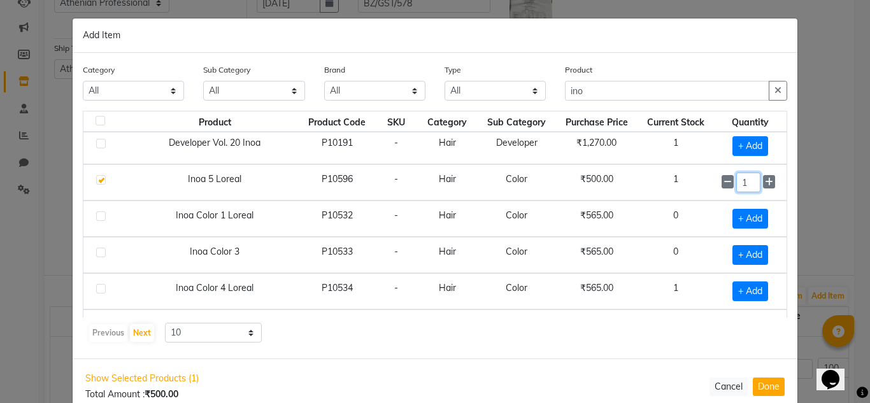
click at [738, 177] on input "1" at bounding box center [748, 183] width 24 height 20
type input "5"
click at [767, 387] on button "Done" at bounding box center [768, 387] width 32 height 18
select select "3847"
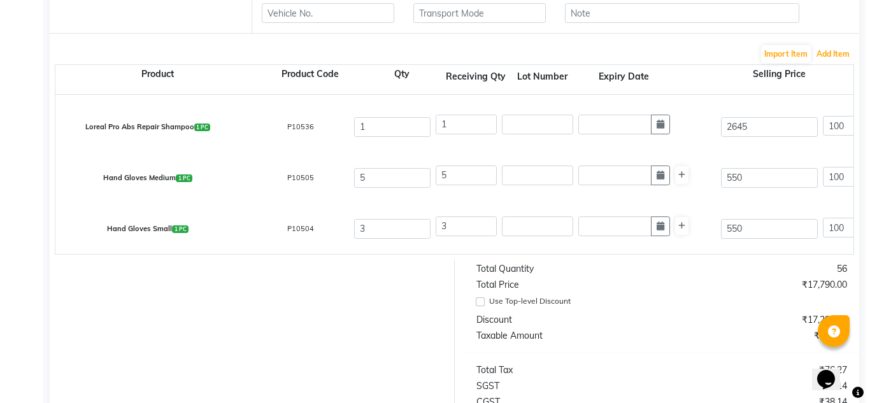
scroll to position [397, 0]
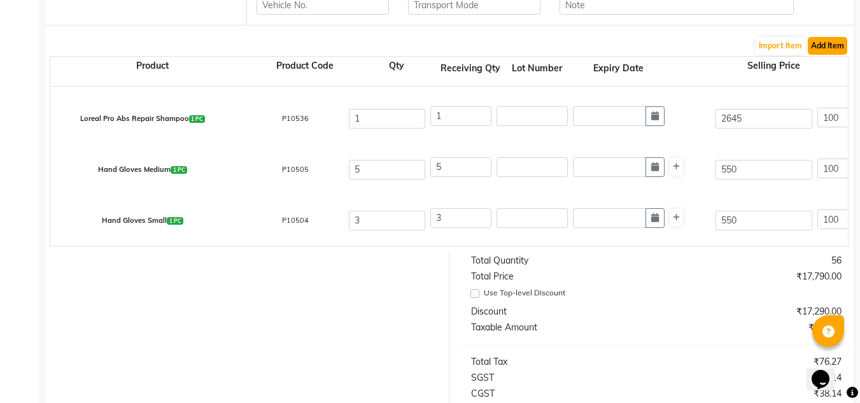
click at [831, 42] on button "Add Item" at bounding box center [827, 46] width 39 height 18
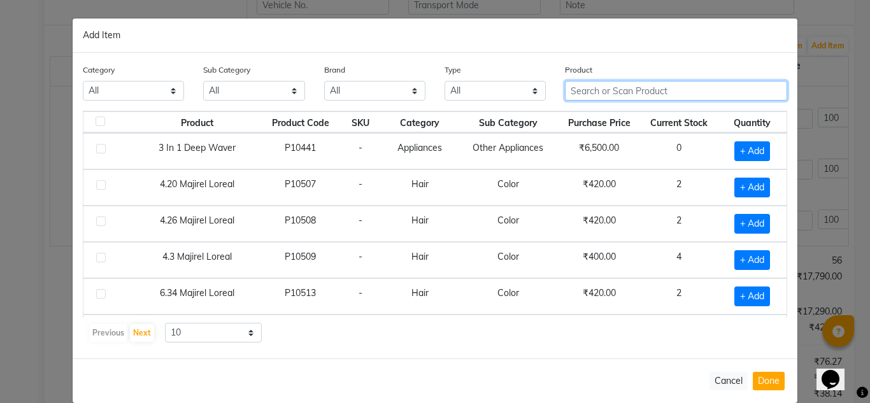
click at [659, 94] on input "text" at bounding box center [676, 91] width 222 height 20
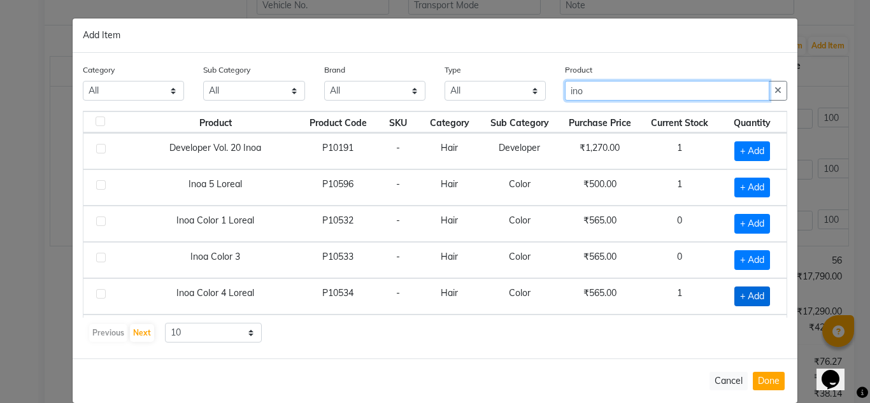
type input "ino"
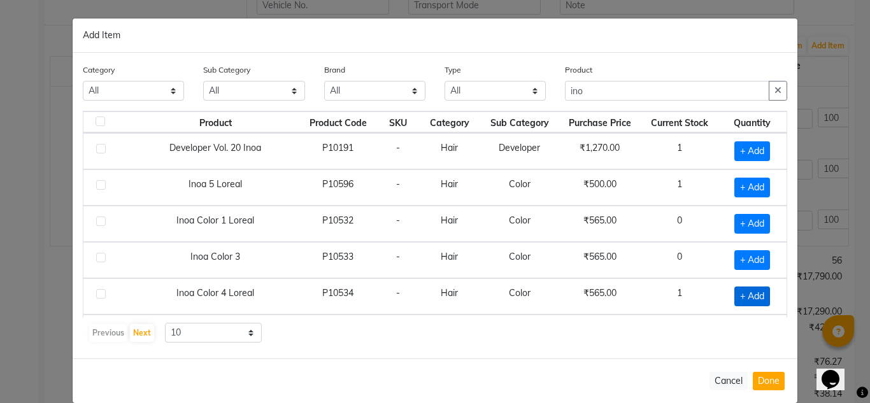
click at [737, 299] on span "+ Add" at bounding box center [752, 296] width 36 height 20
checkbox input "true"
